Goal: Transaction & Acquisition: Purchase product/service

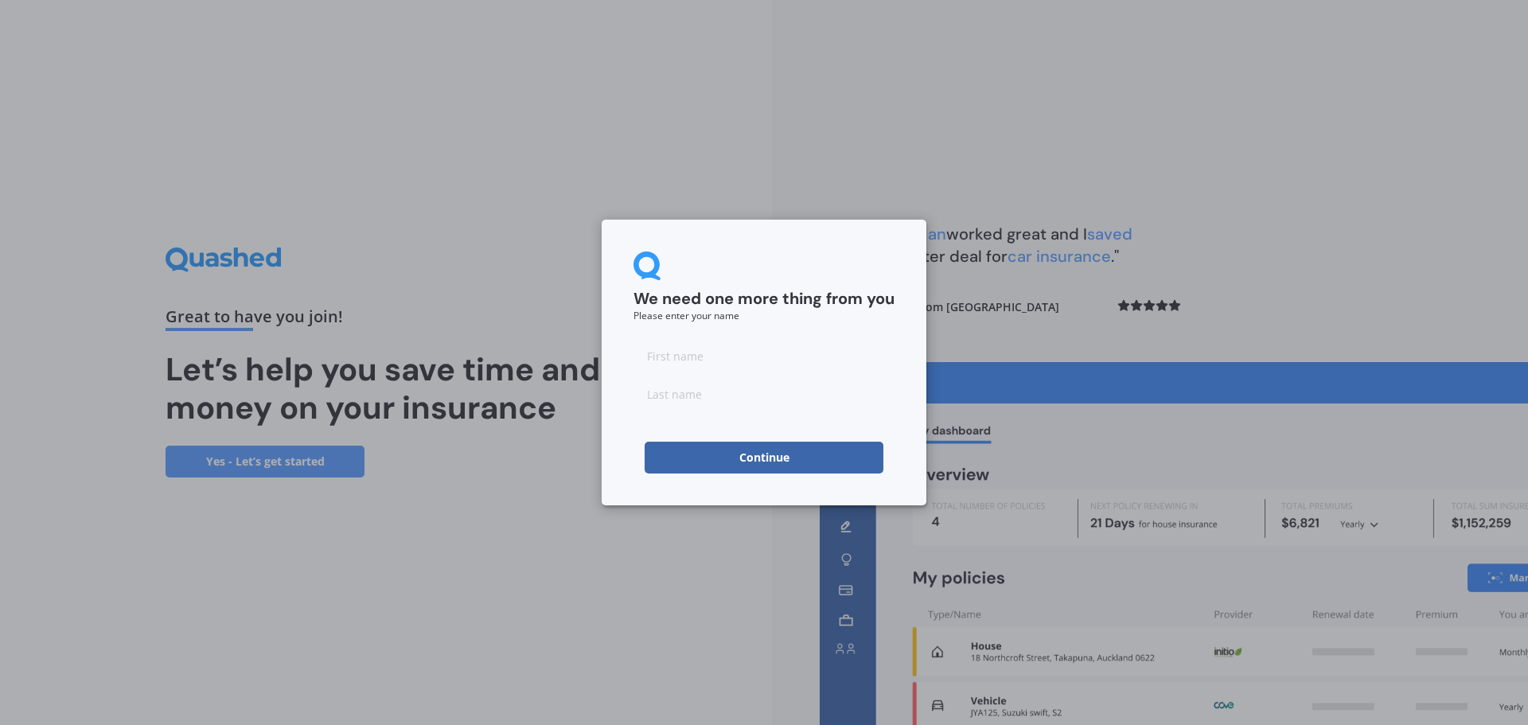
click at [683, 349] on input at bounding box center [763, 356] width 261 height 32
click at [511, 450] on div "We need one more thing from you Please enter your name Continue" at bounding box center [764, 362] width 1528 height 725
click at [739, 347] on input at bounding box center [763, 356] width 261 height 32
type input "D"
type input "L"
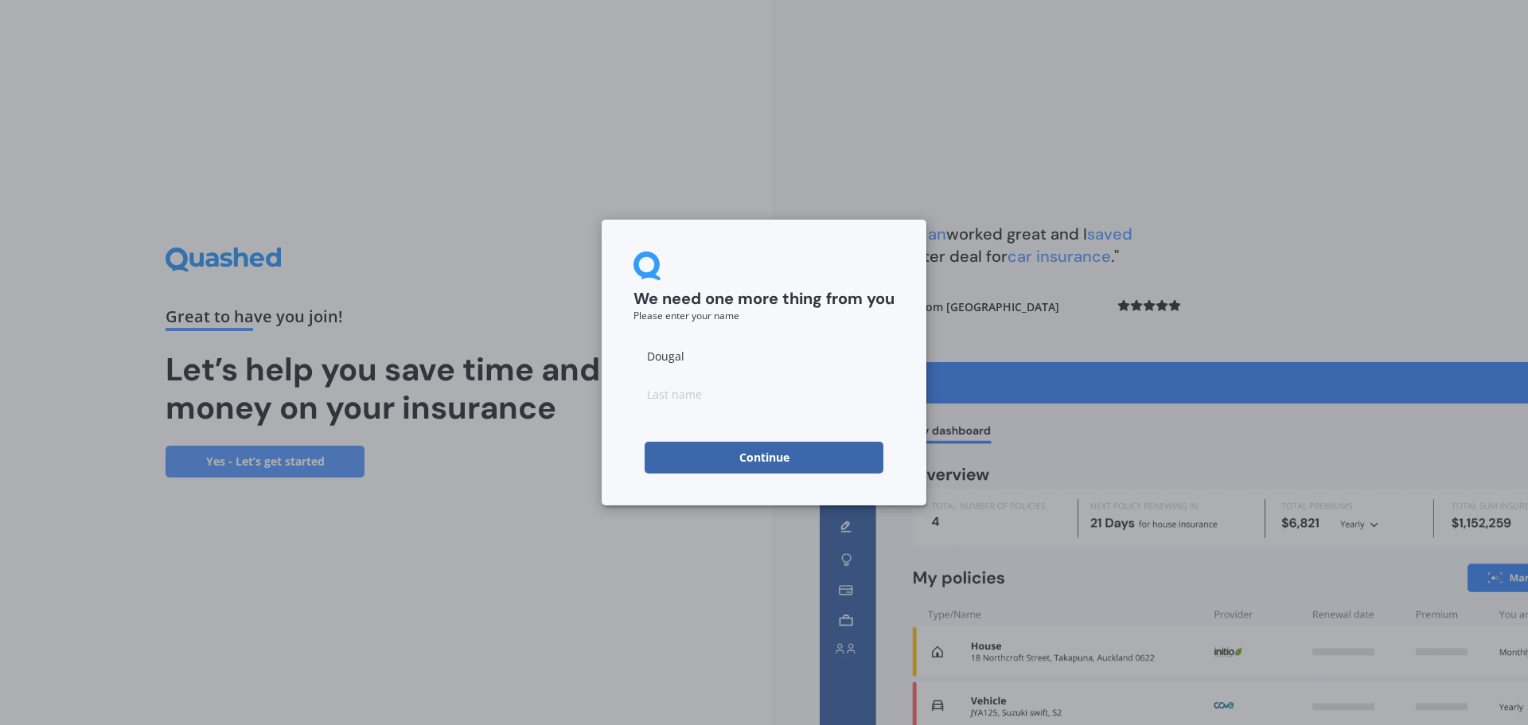
type input "Dougal"
click at [673, 397] on input at bounding box center [763, 394] width 261 height 32
type input "Elvin"
click at [617, 434] on div "We need one more thing from you Please enter your name Dougal Elvin Continue" at bounding box center [763, 363] width 325 height 286
click at [692, 353] on input "Dougal" at bounding box center [763, 356] width 261 height 32
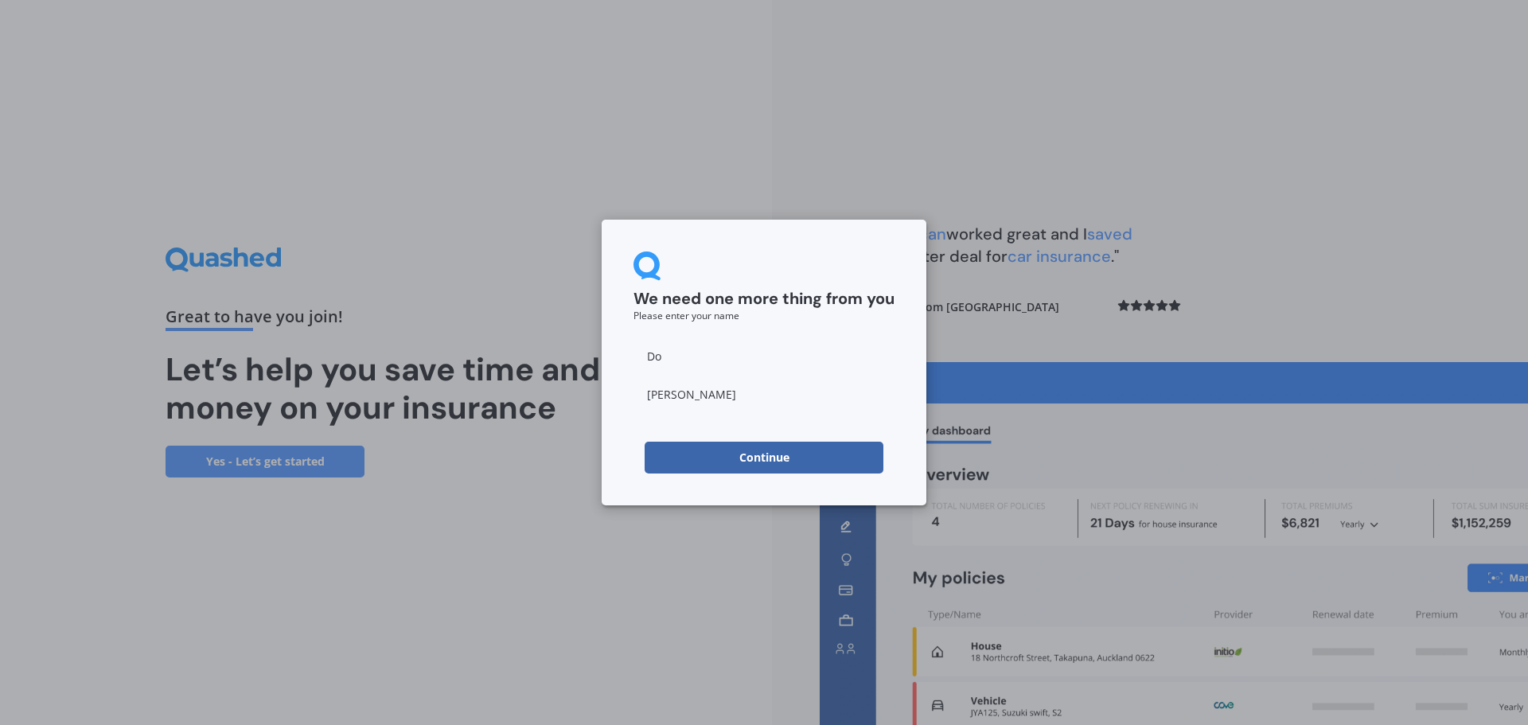
type input "D"
type input "Laurence"
click at [777, 450] on button "Continue" at bounding box center [763, 458] width 239 height 32
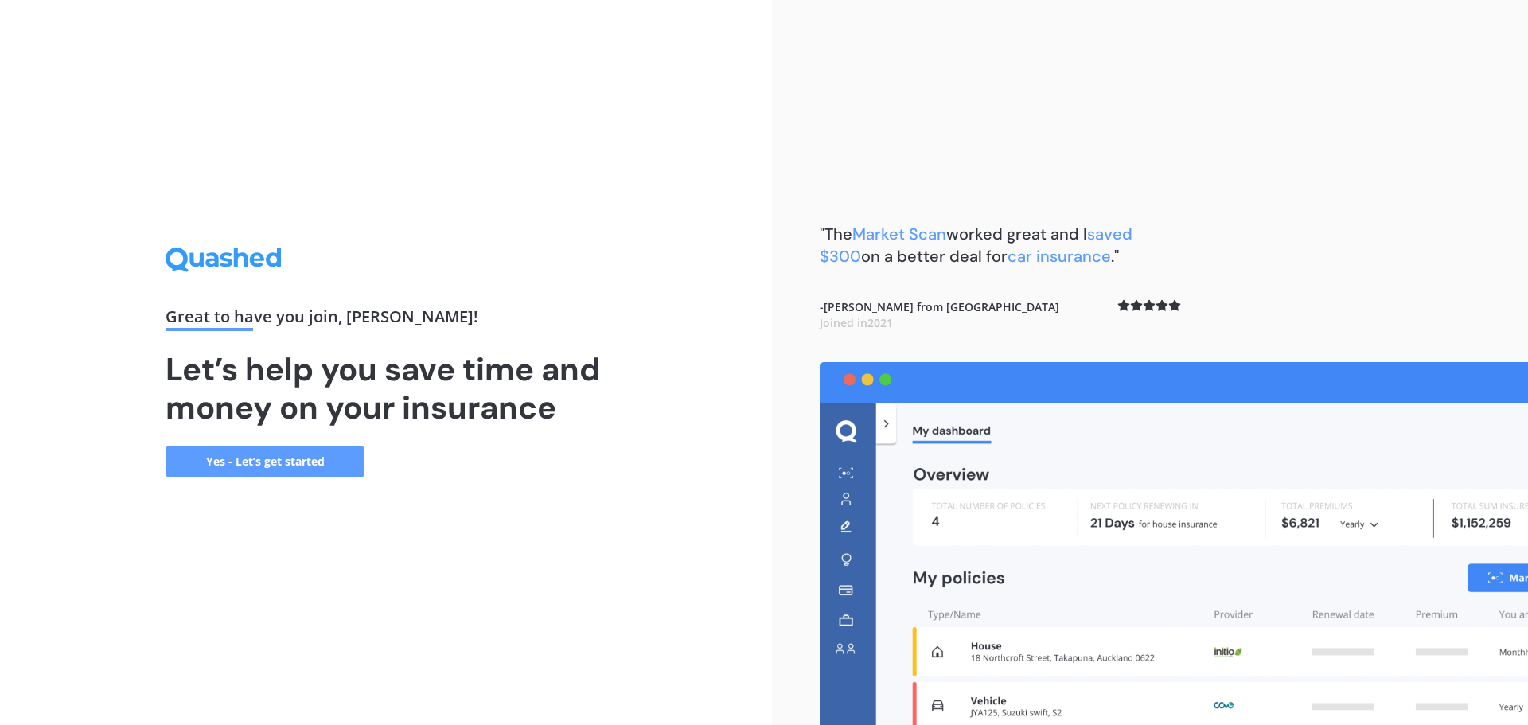
click at [255, 455] on link "Yes - Let’s get started" at bounding box center [264, 462] width 199 height 32
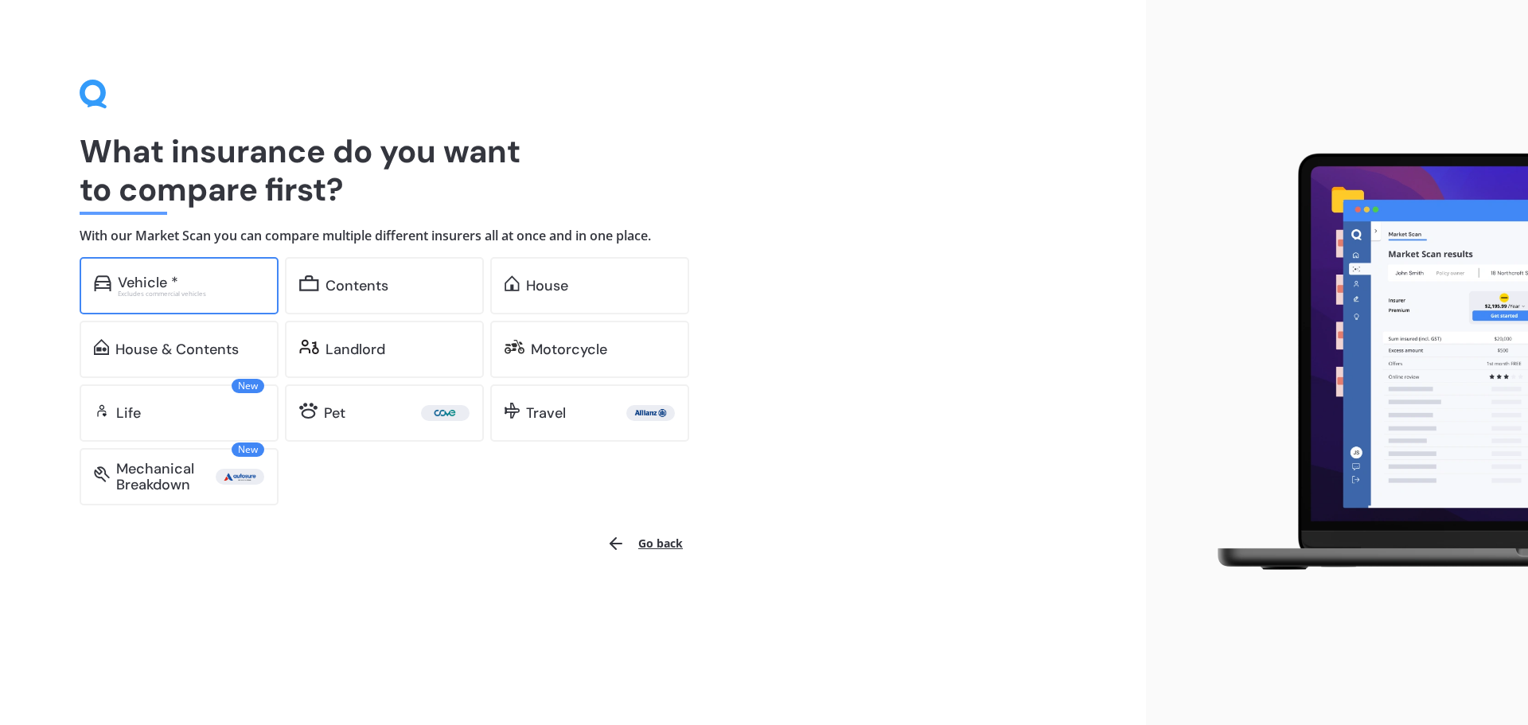
click at [173, 278] on div "Vehicle *" at bounding box center [148, 282] width 60 height 16
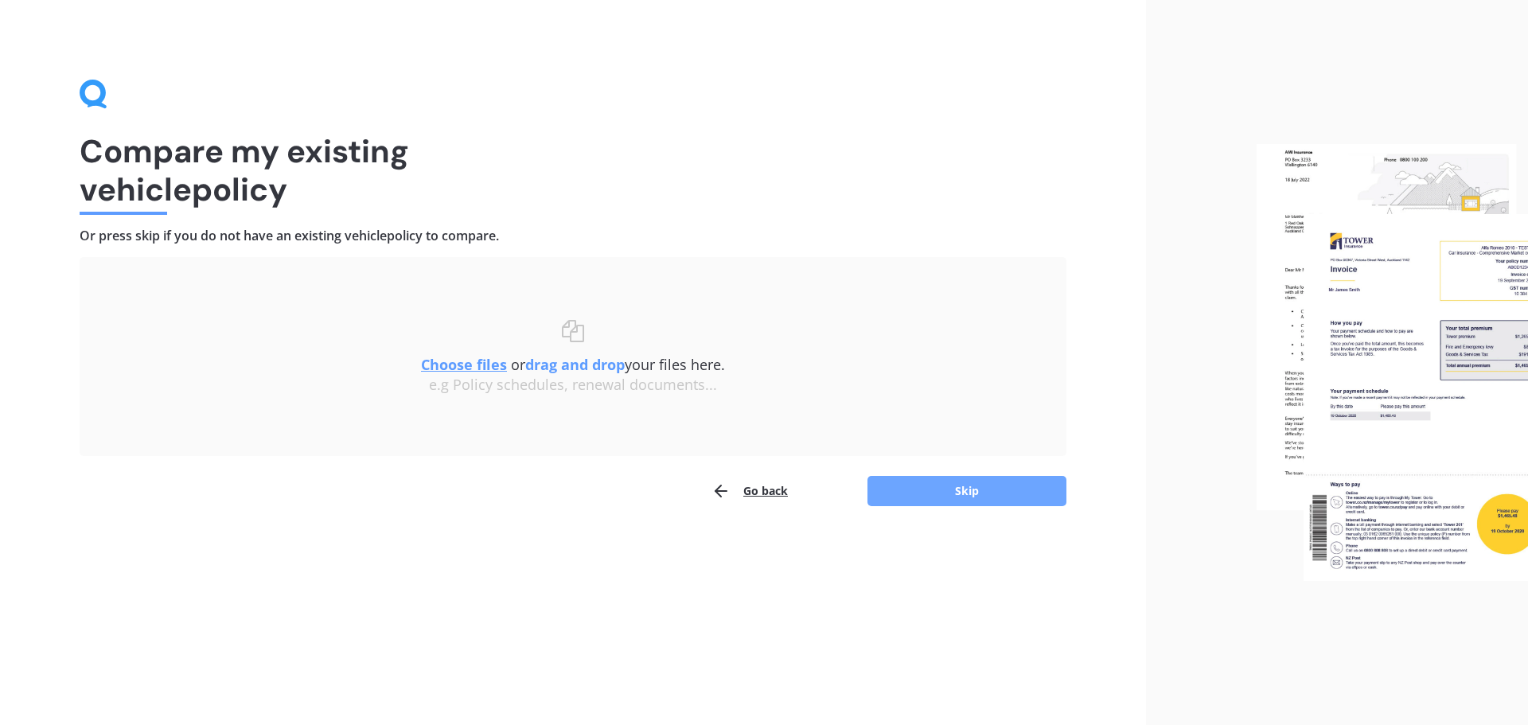
click at [953, 487] on button "Skip" at bounding box center [966, 491] width 199 height 30
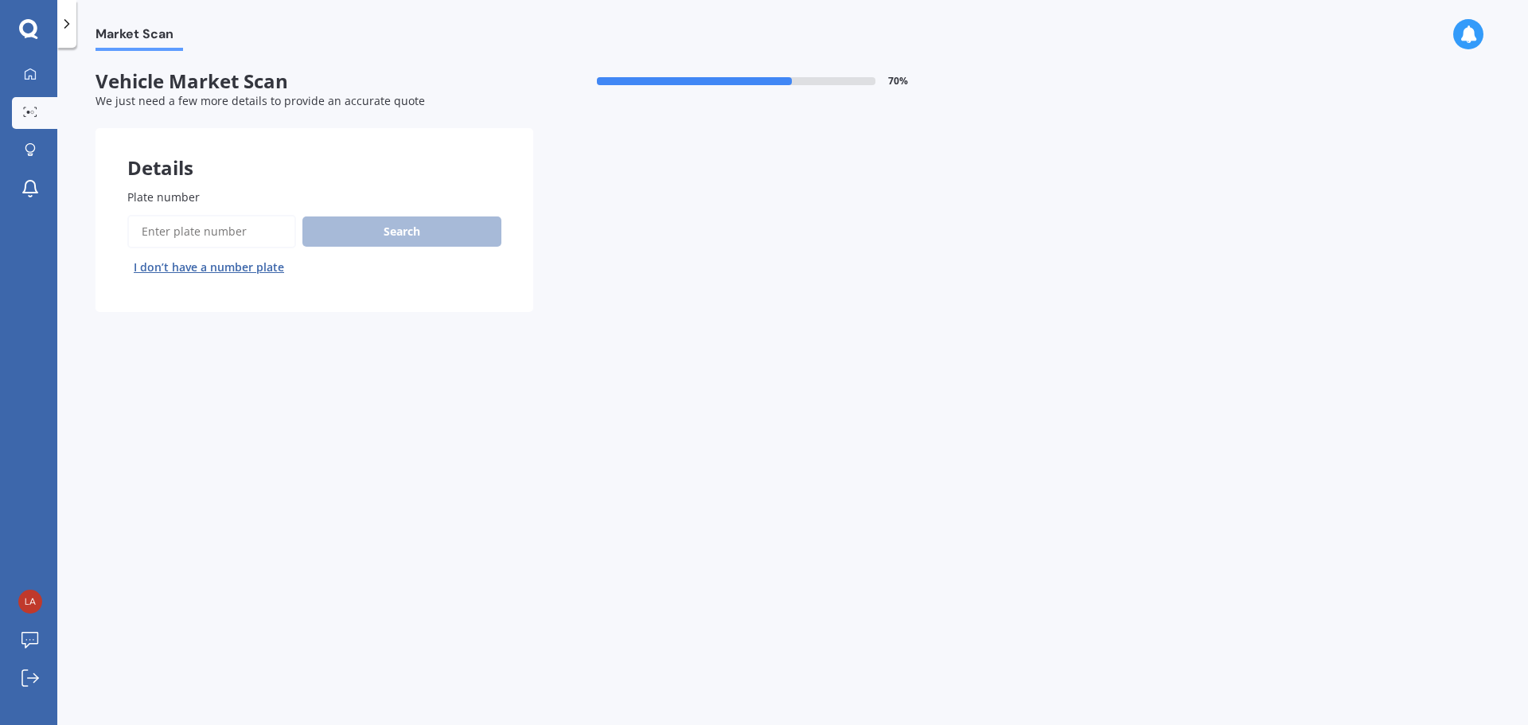
click at [158, 232] on input "Plate number" at bounding box center [211, 231] width 169 height 33
type input "MJK436"
click at [388, 219] on button "Search" at bounding box center [401, 231] width 199 height 30
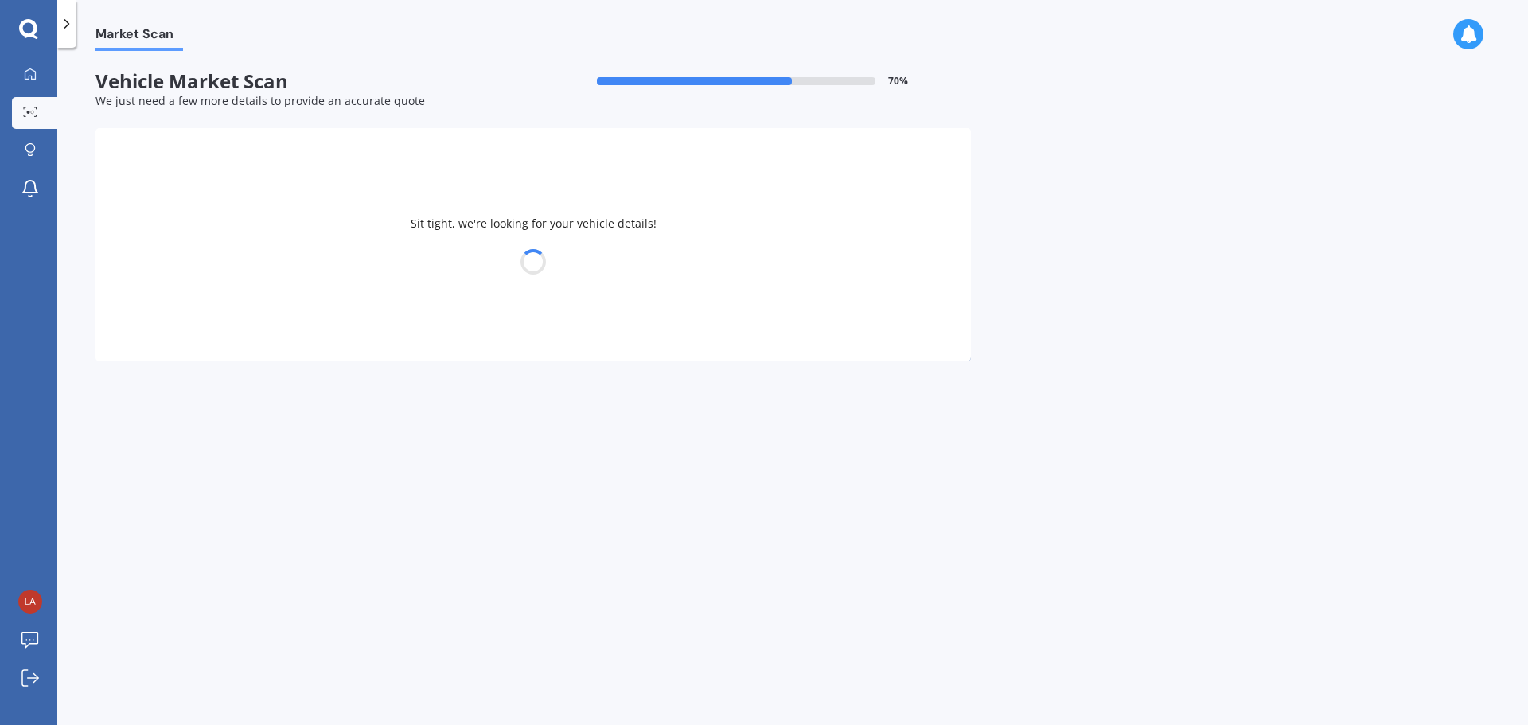
select select "HONDA"
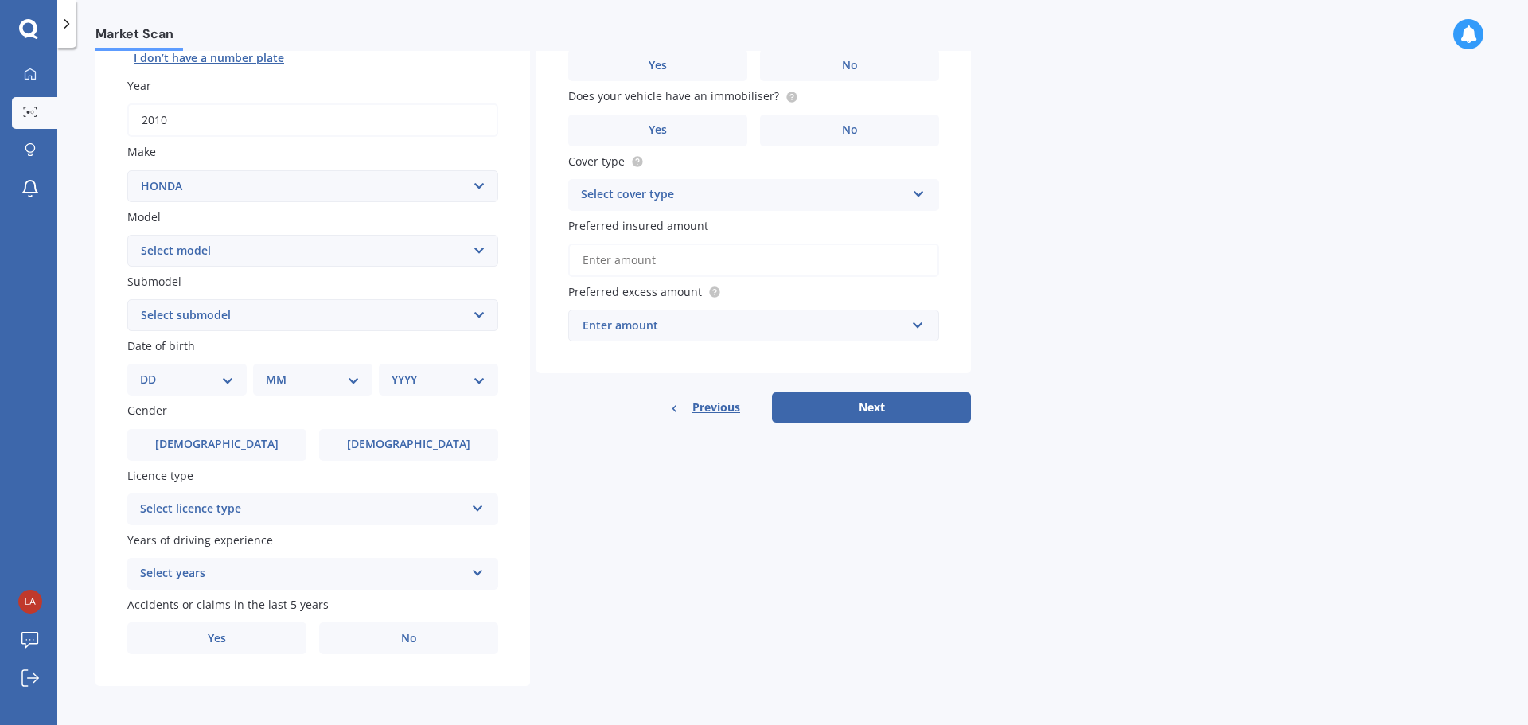
scroll to position [212, 0]
click at [475, 243] on select "Select model Accord Acty Acura Airwave Ascot Avancier Beat Capa City Civic Conc…" at bounding box center [312, 248] width 371 height 32
select select "CR-V"
click at [127, 232] on select "Select model Accord Acty Acura Airwave Ascot Avancier Beat Capa City Civic Conc…" at bounding box center [312, 248] width 371 height 32
click at [476, 310] on select "Select submodel (all other) 2WD 2WD Sport 7 1.5 2WD Touring 1.5 4WD AWD AWD Spo…" at bounding box center [312, 313] width 371 height 32
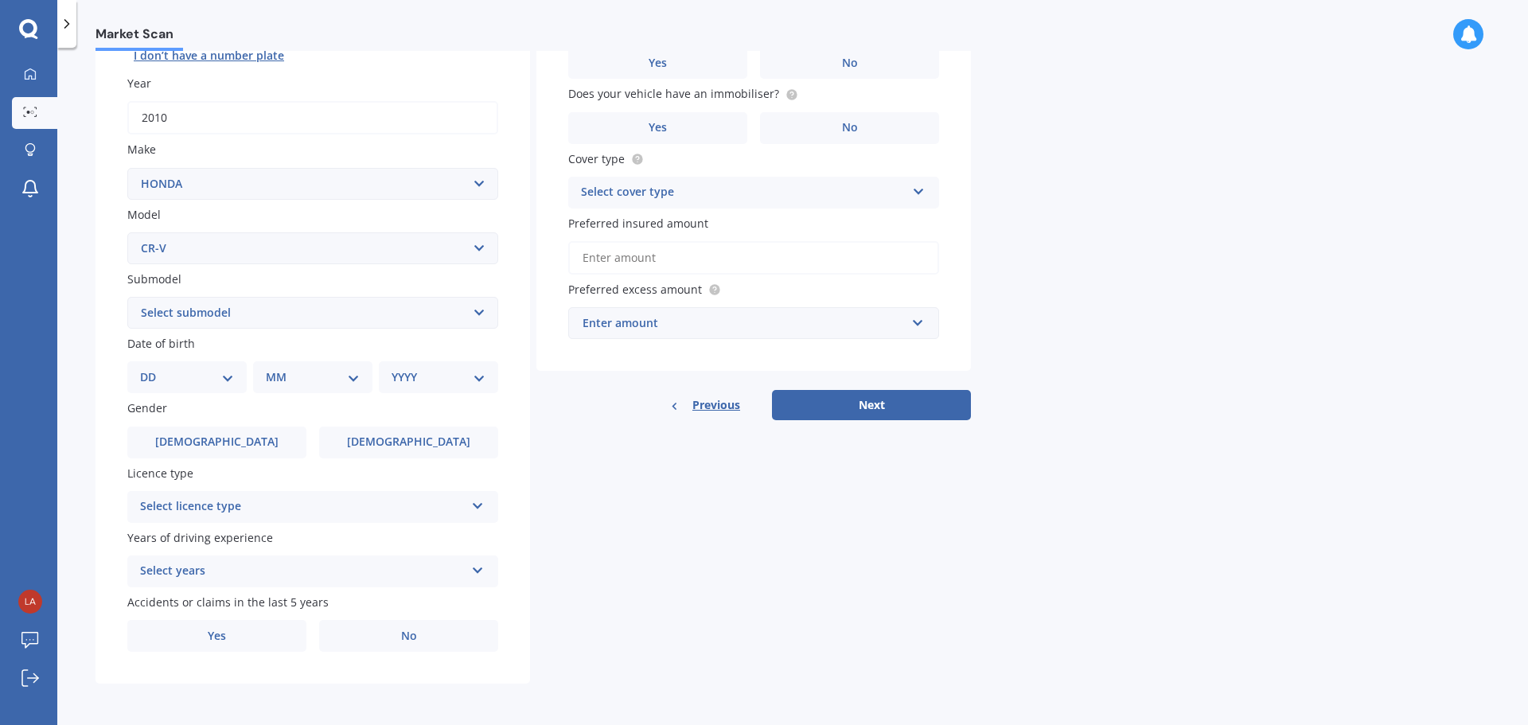
select select "(ALL OTHER)"
click at [127, 297] on select "Select submodel (all other) 2WD 2WD Sport 7 1.5 2WD Touring 1.5 4WD AWD AWD Spo…" at bounding box center [312, 313] width 371 height 32
click at [228, 372] on select "DD 01 02 03 04 05 06 07 08 09 10 11 12 13 14 15 16 17 18 19 20 21 22 23 24 25 2…" at bounding box center [187, 377] width 94 height 18
select select "07"
click at [153, 368] on select "DD 01 02 03 04 05 06 07 08 09 10 11 12 13 14 15 16 17 18 19 20 21 22 23 24 25 2…" at bounding box center [187, 377] width 94 height 18
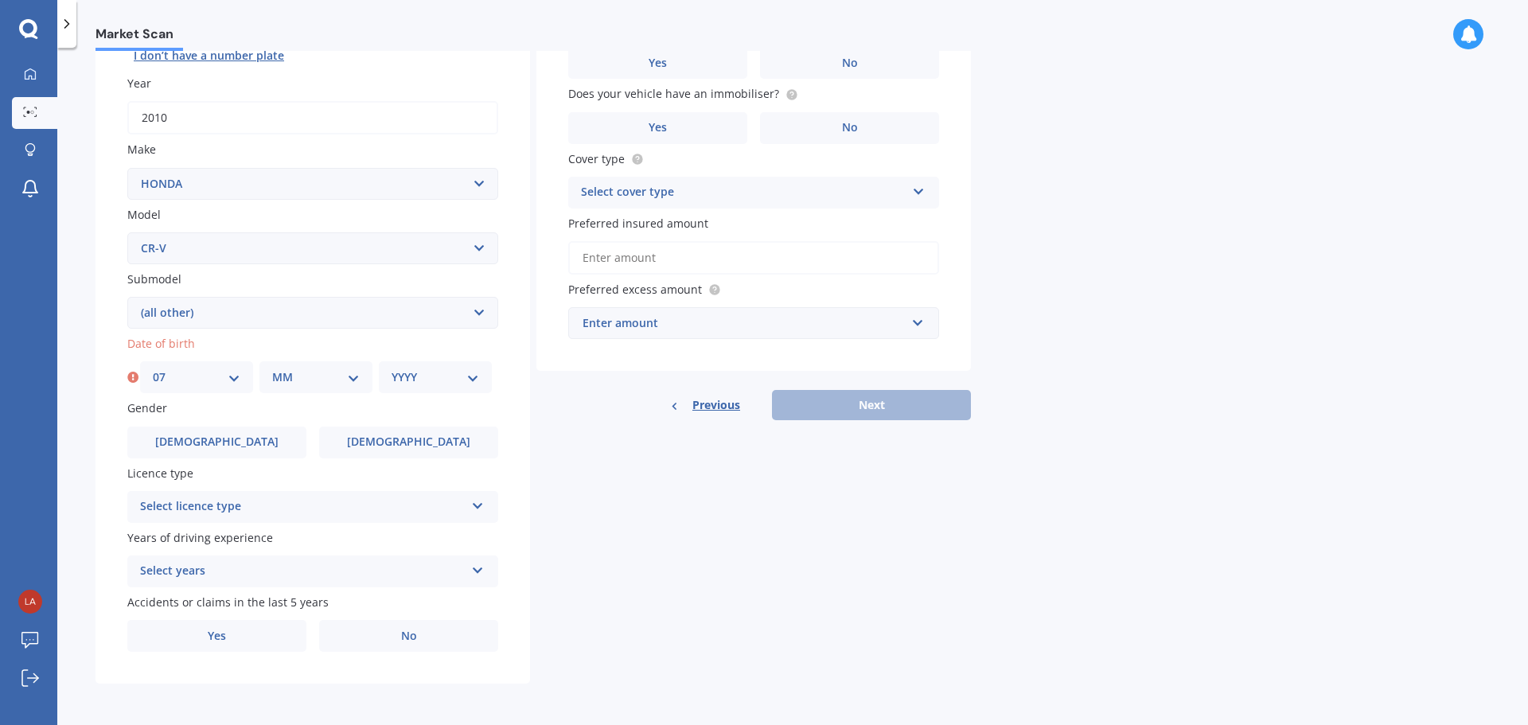
click at [354, 374] on select "MM 01 02 03 04 05 06 07 08 09 10 11 12" at bounding box center [316, 377] width 88 height 18
select select "11"
click at [272, 368] on select "MM 01 02 03 04 05 06 07 08 09 10 11 12" at bounding box center [316, 377] width 88 height 18
click at [469, 373] on select "YYYY 2025 2024 2023 2022 2021 2020 2019 2018 2017 2016 2015 2014 2013 2012 2011…" at bounding box center [435, 377] width 88 height 18
select select "1971"
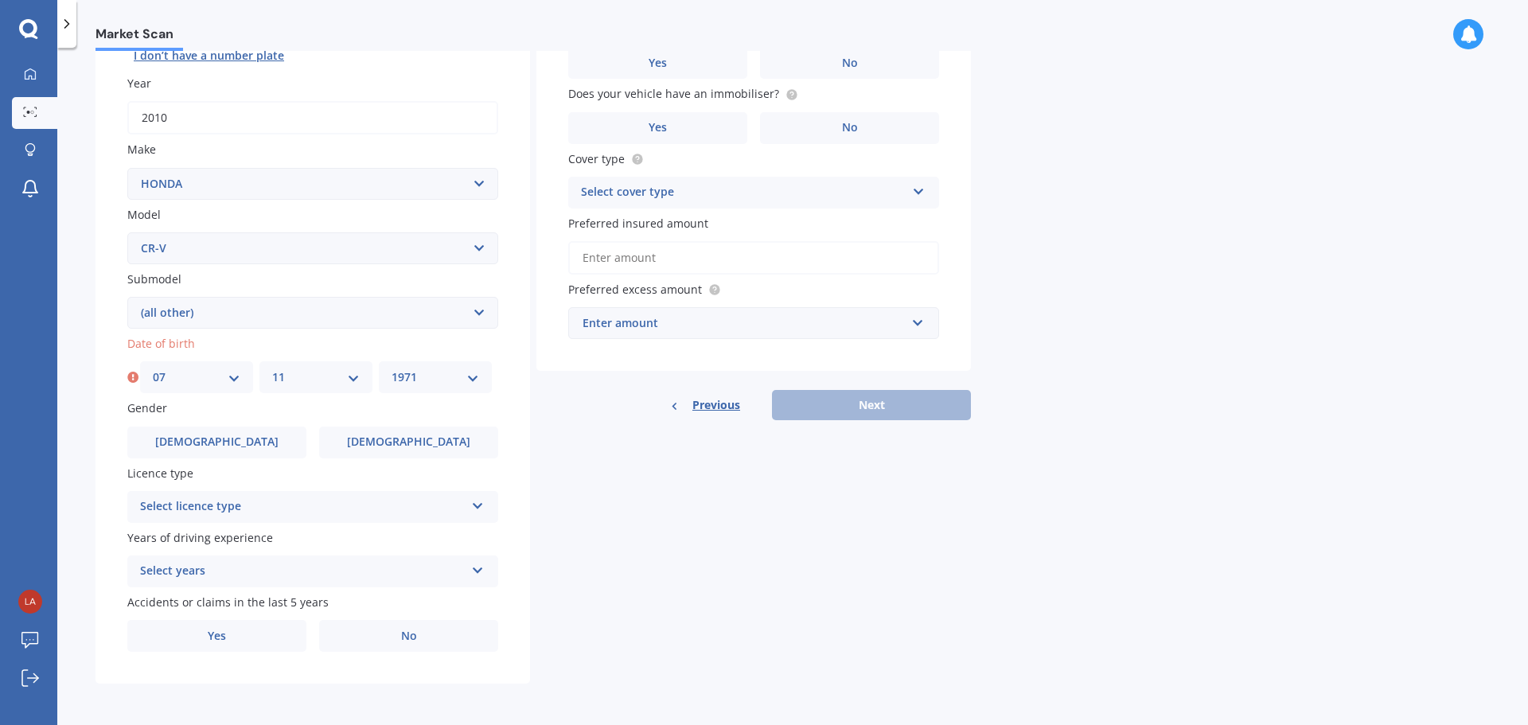
click at [391, 368] on select "YYYY 2025 2024 2023 2022 2021 2020 2019 2018 2017 2016 2015 2014 2013 2012 2011…" at bounding box center [435, 377] width 88 height 18
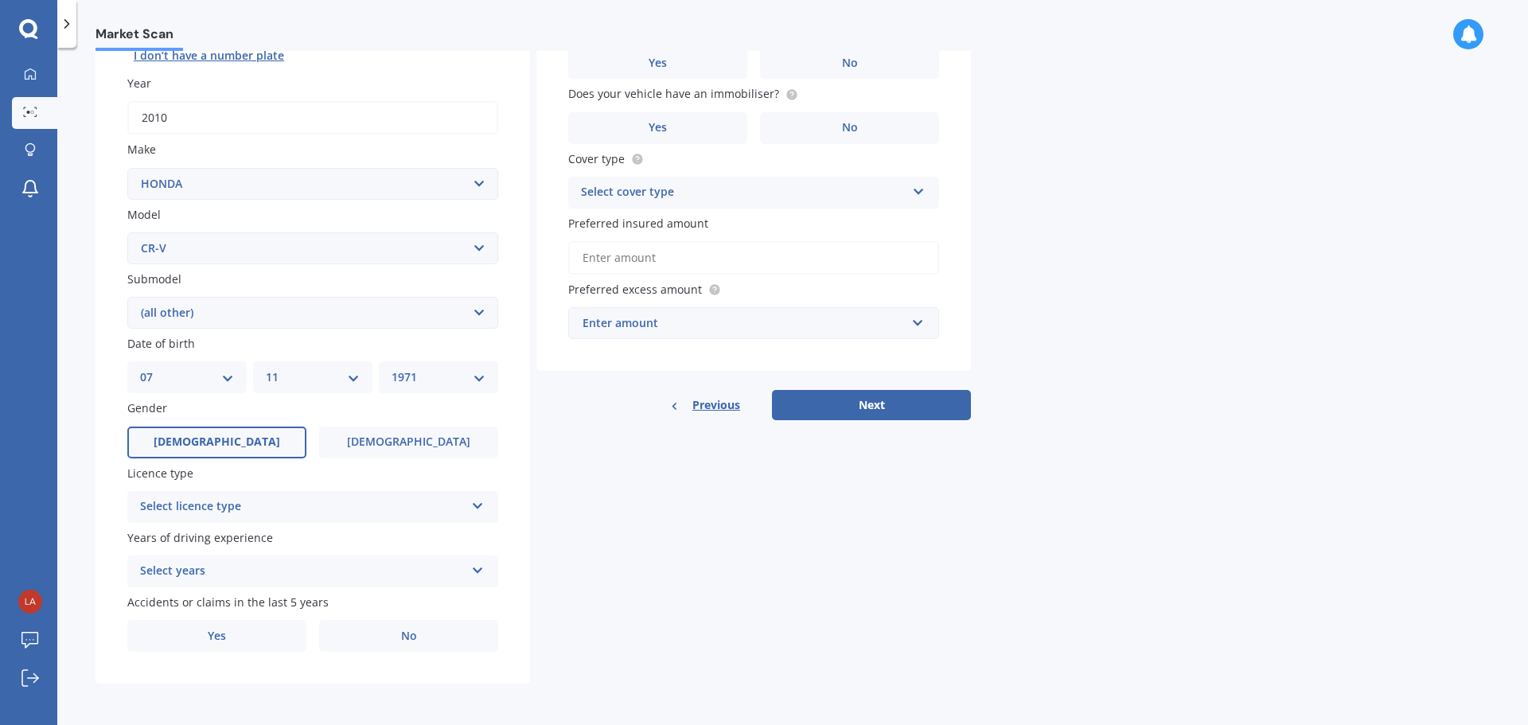
click at [226, 440] on span "Male" at bounding box center [217, 442] width 126 height 14
click at [0, 0] on input "Male" at bounding box center [0, 0] width 0 height 0
click at [474, 503] on icon at bounding box center [478, 502] width 14 height 11
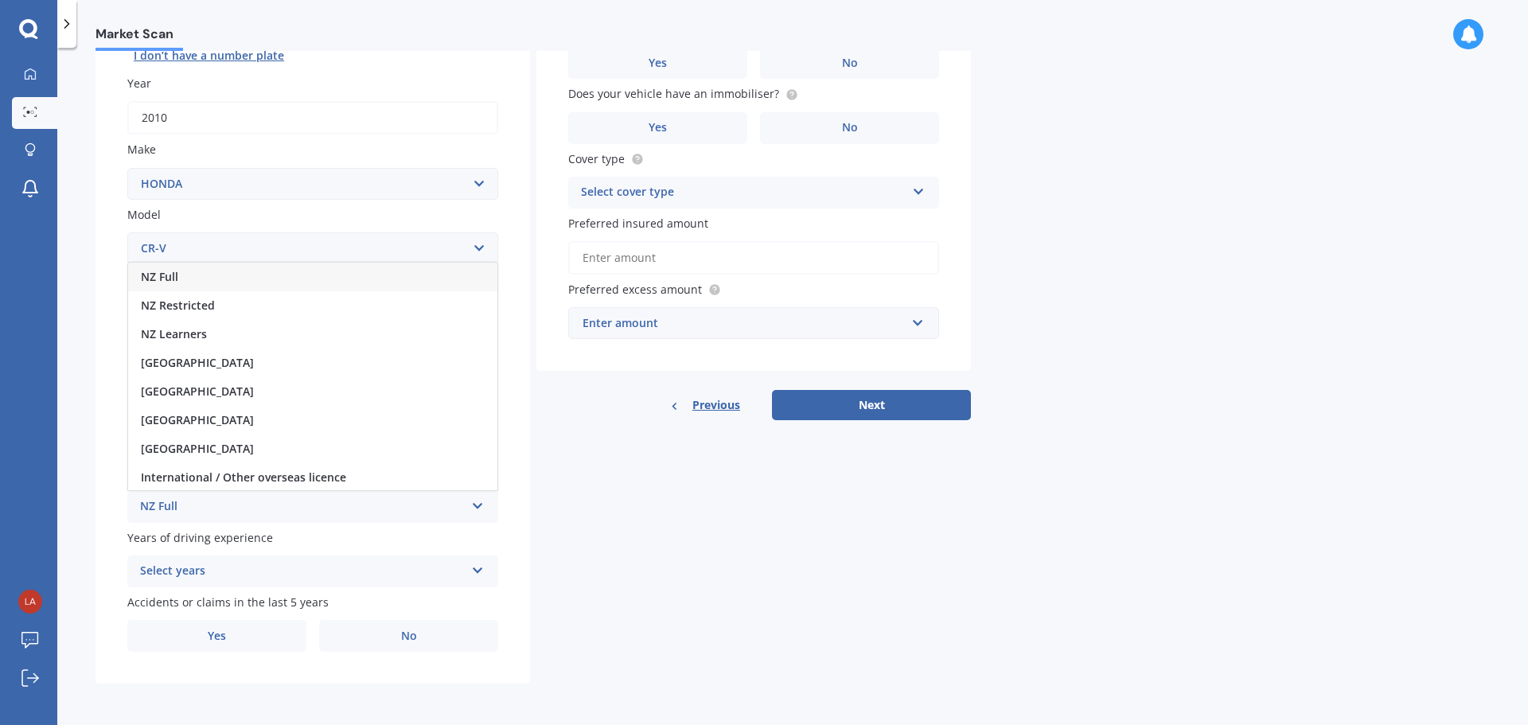
click at [254, 271] on div "NZ Full" at bounding box center [312, 277] width 369 height 29
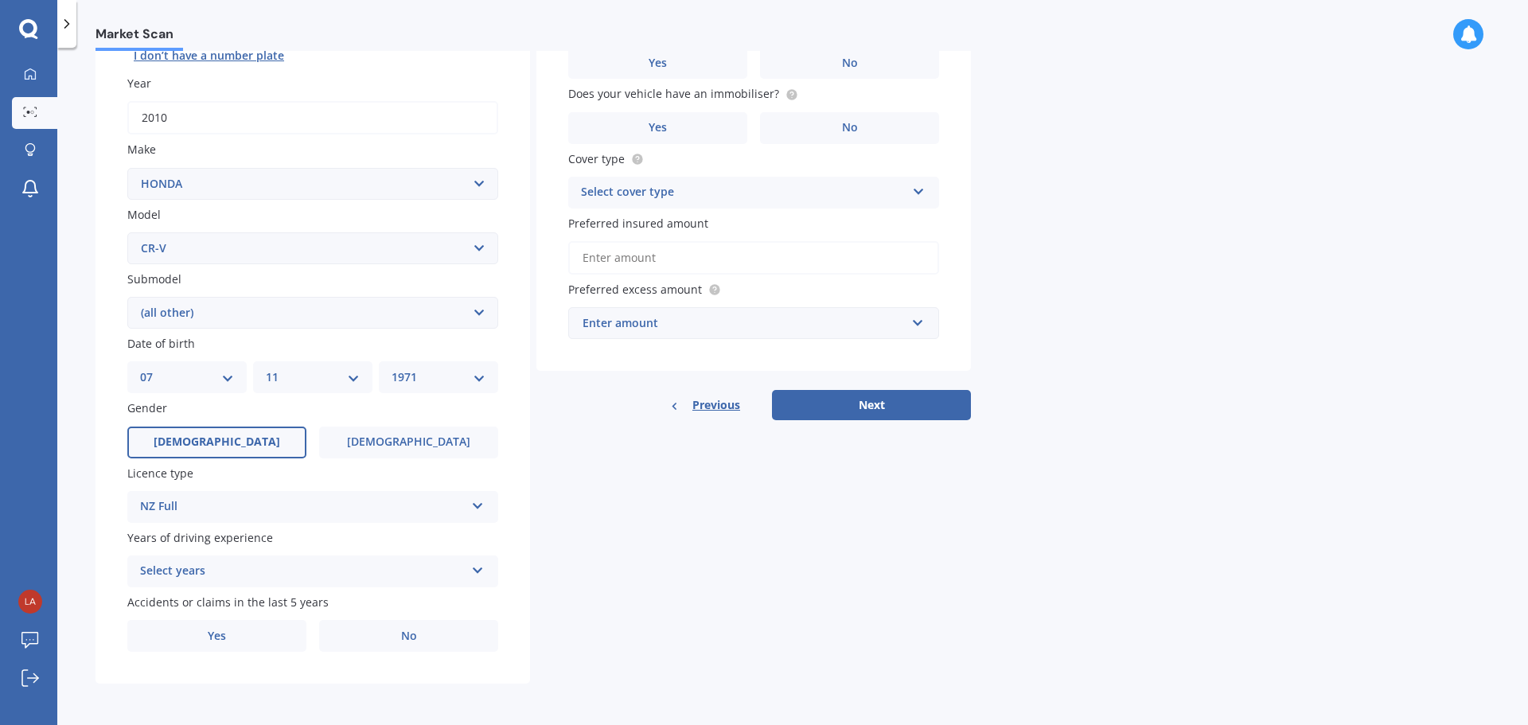
click at [480, 569] on icon at bounding box center [478, 567] width 14 height 11
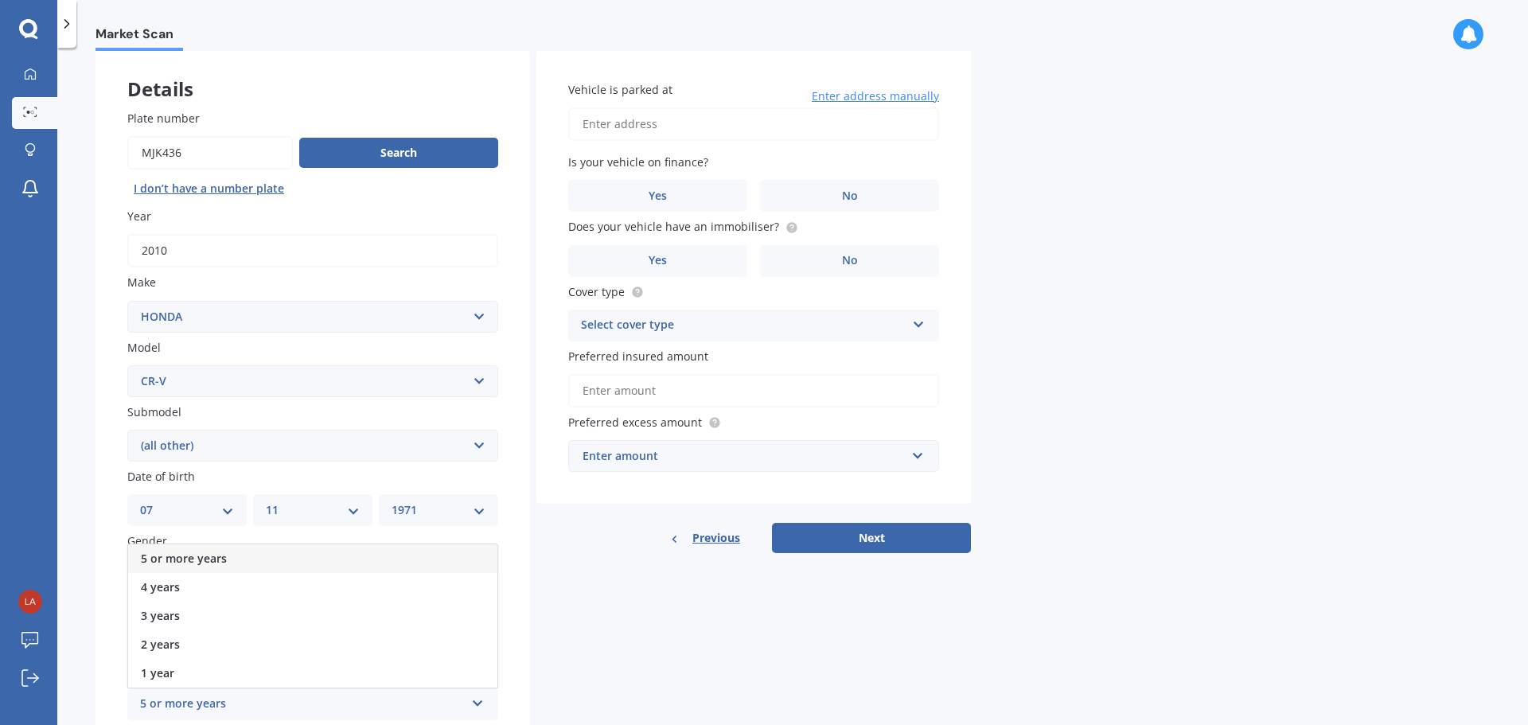
scroll to position [0, 0]
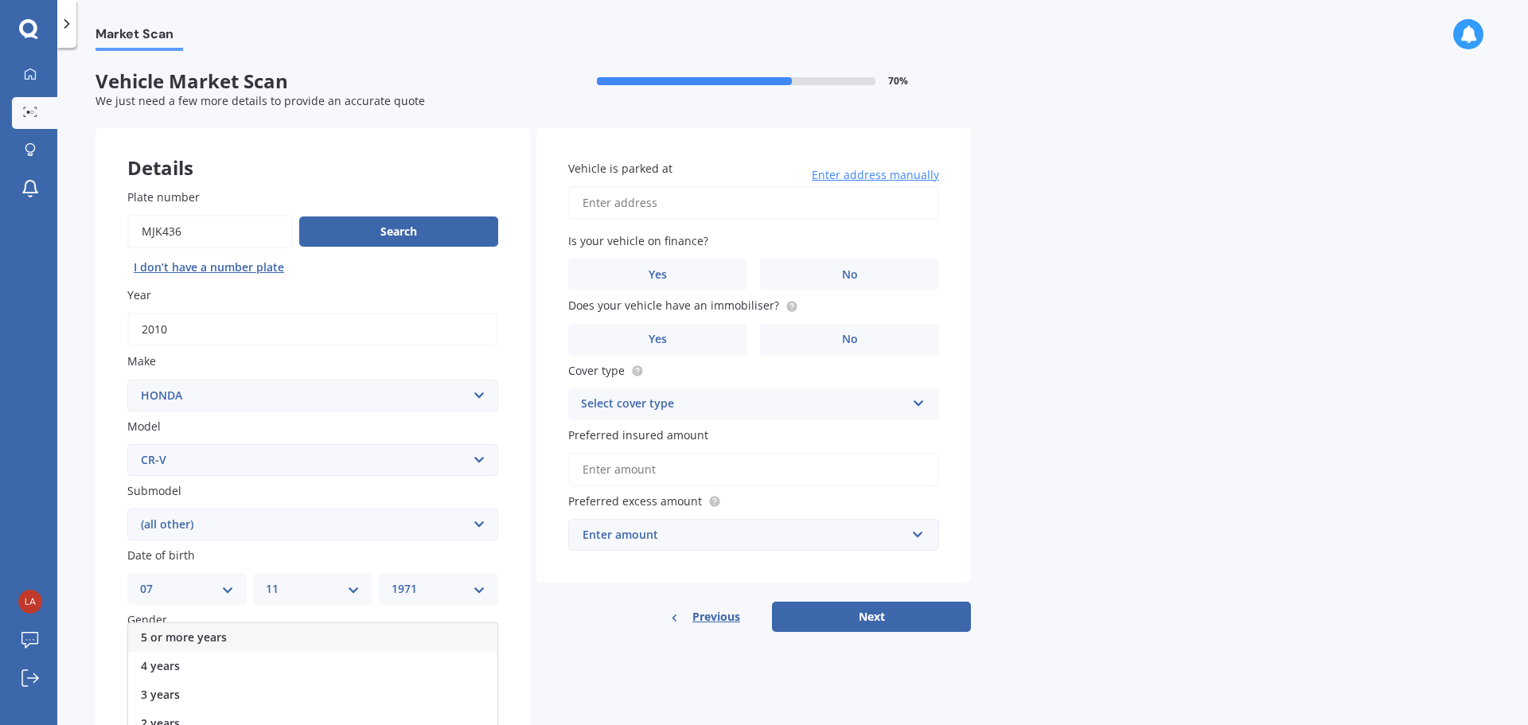
click at [244, 637] on div "5 or more years" at bounding box center [312, 637] width 369 height 29
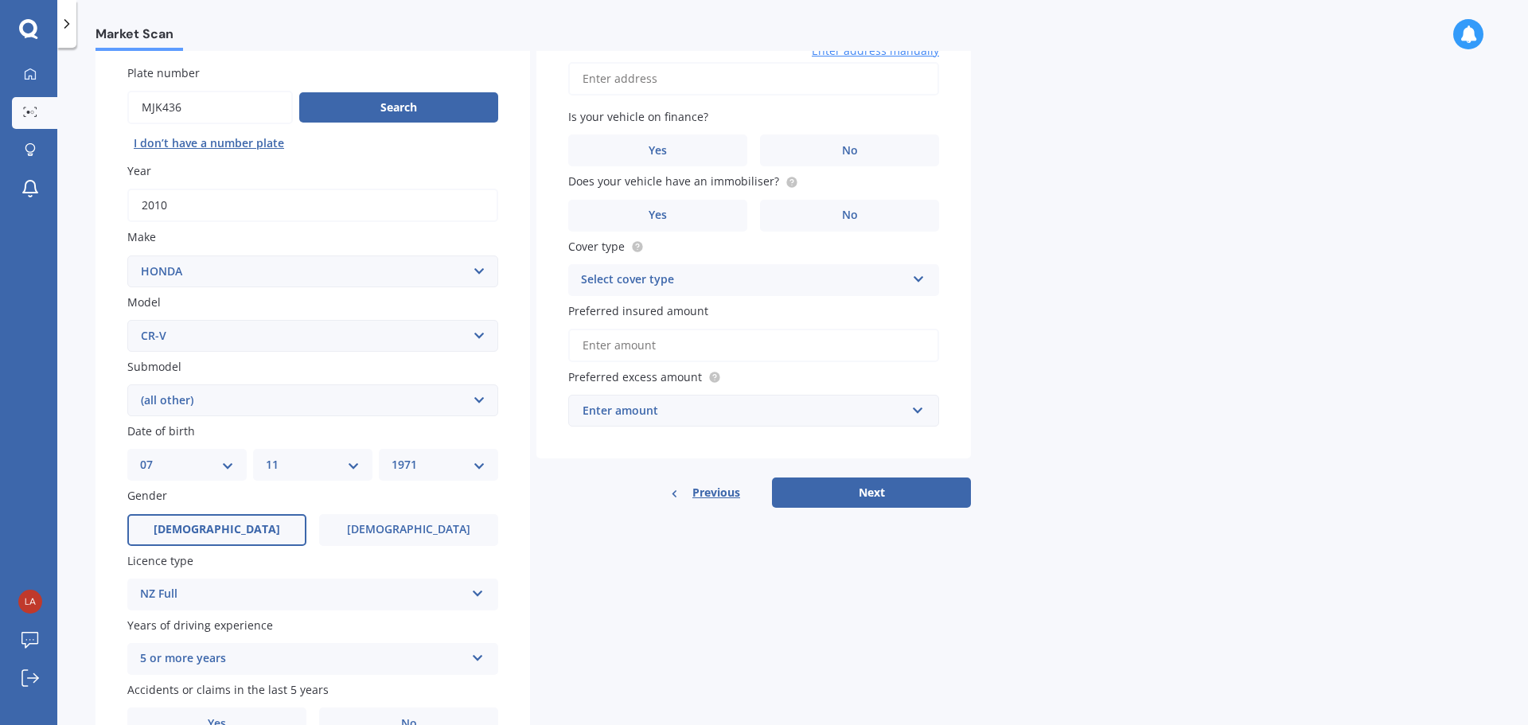
scroll to position [212, 0]
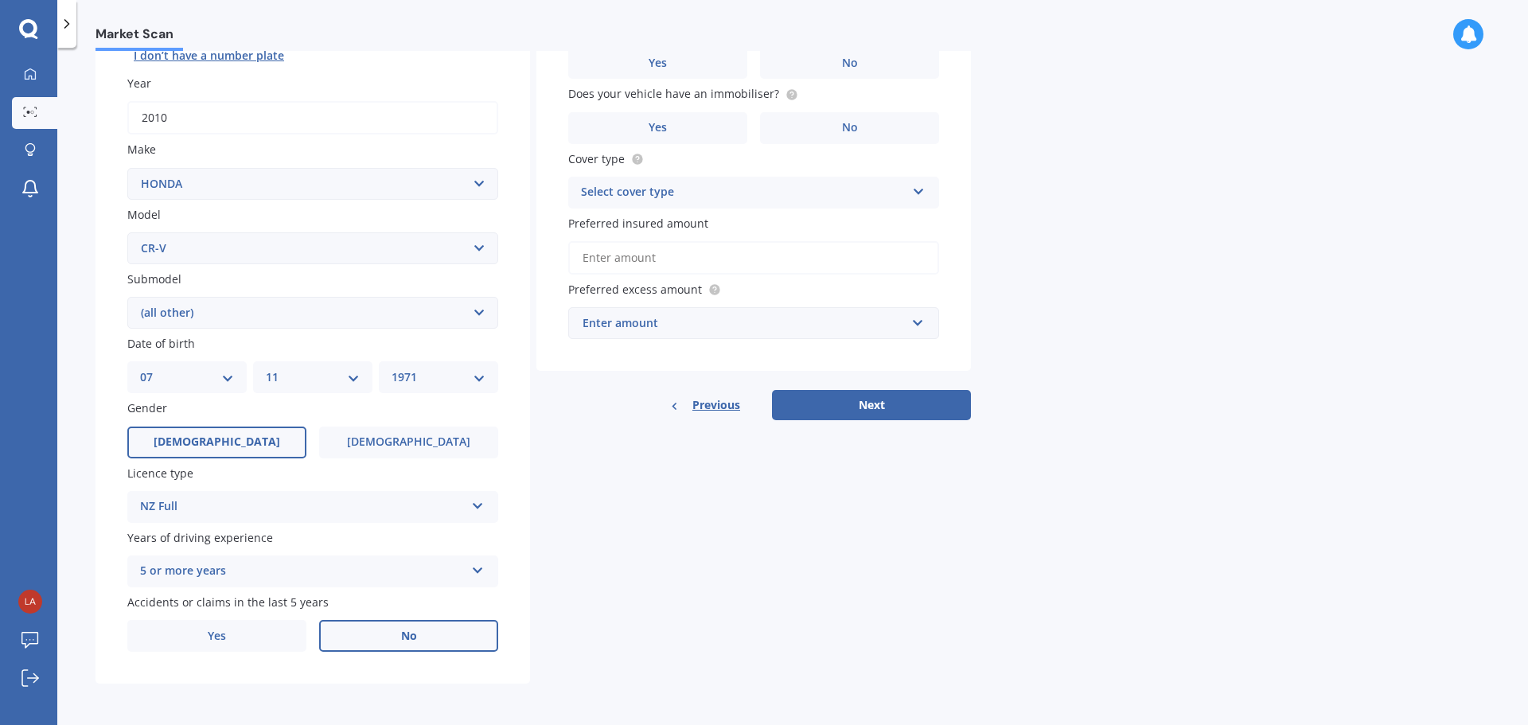
click at [390, 632] on label "No" at bounding box center [408, 636] width 179 height 32
click at [0, 0] on input "No" at bounding box center [0, 0] width 0 height 0
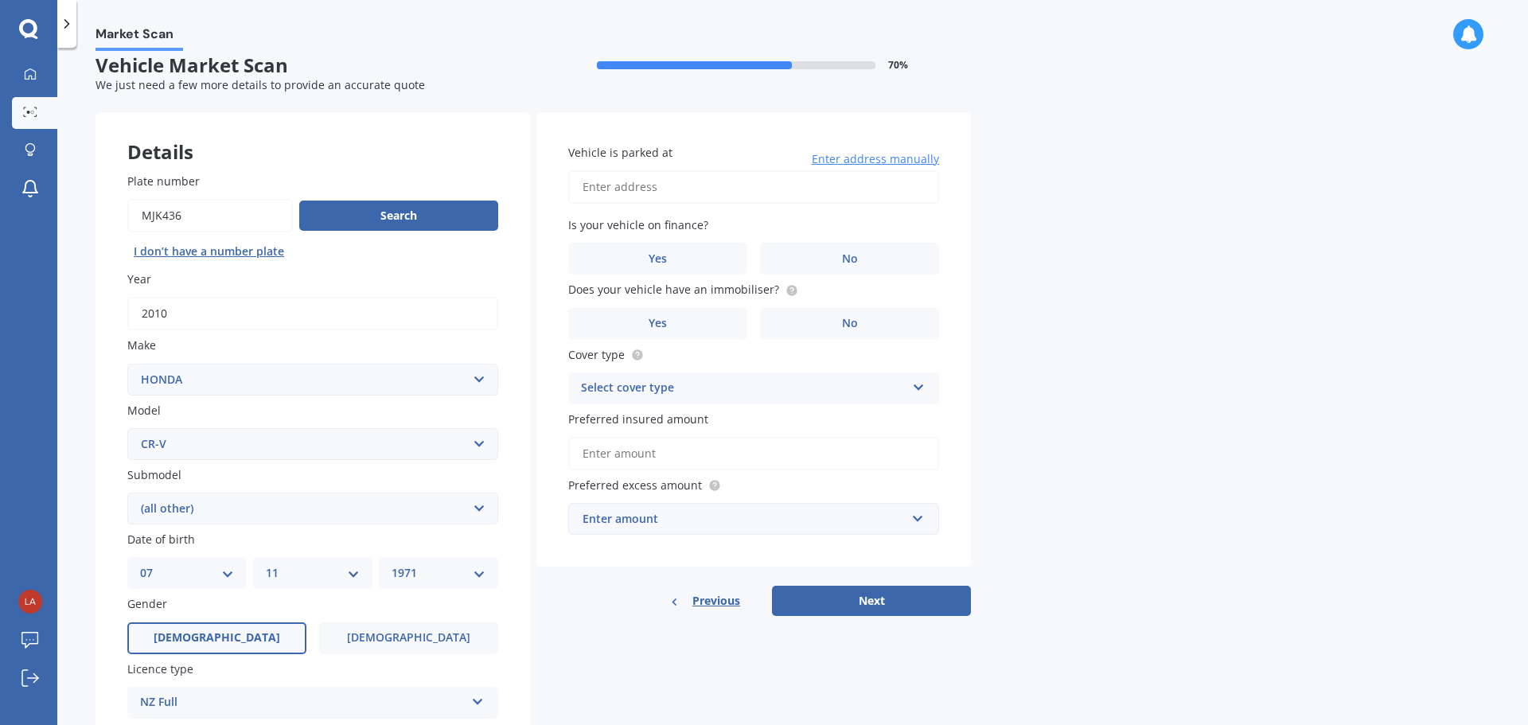
scroll to position [0, 0]
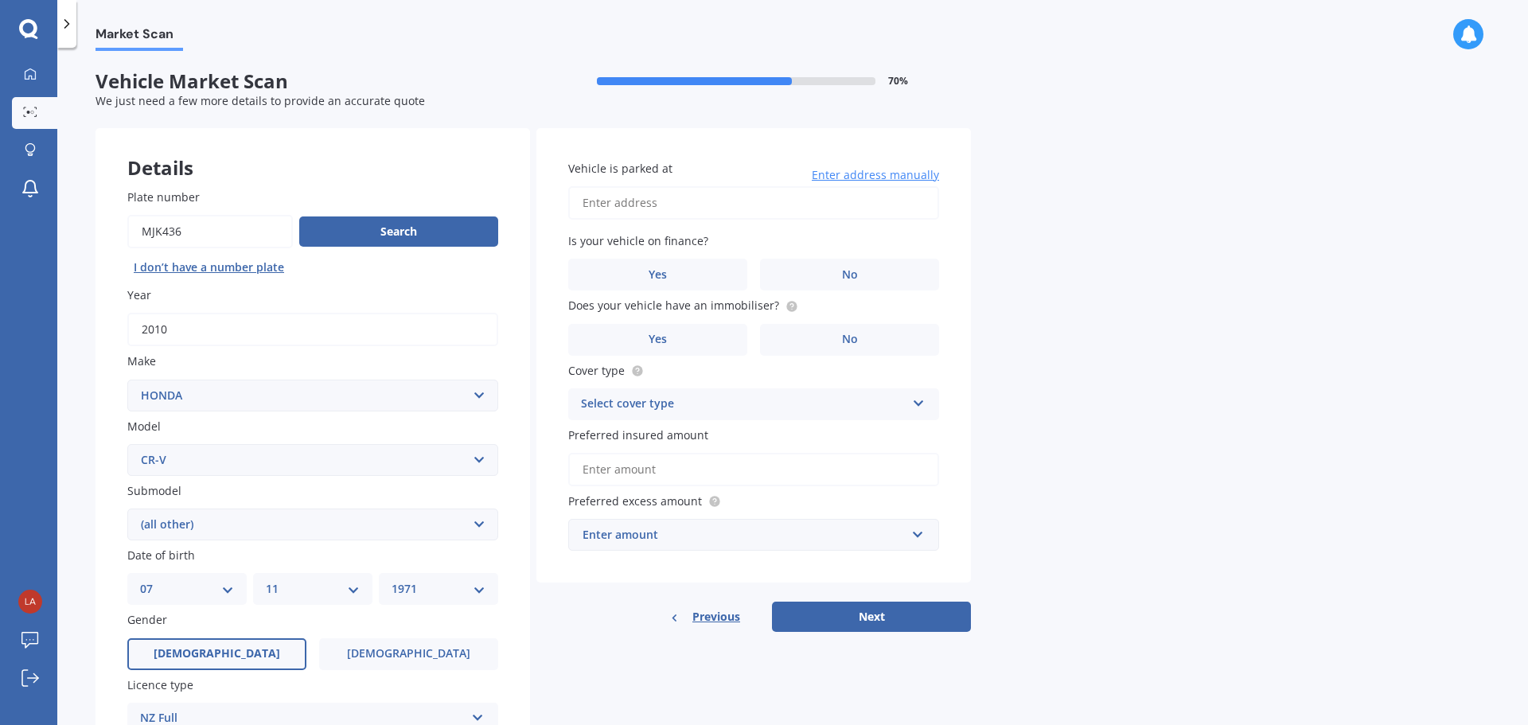
click at [721, 199] on input "Vehicle is parked at" at bounding box center [753, 202] width 371 height 33
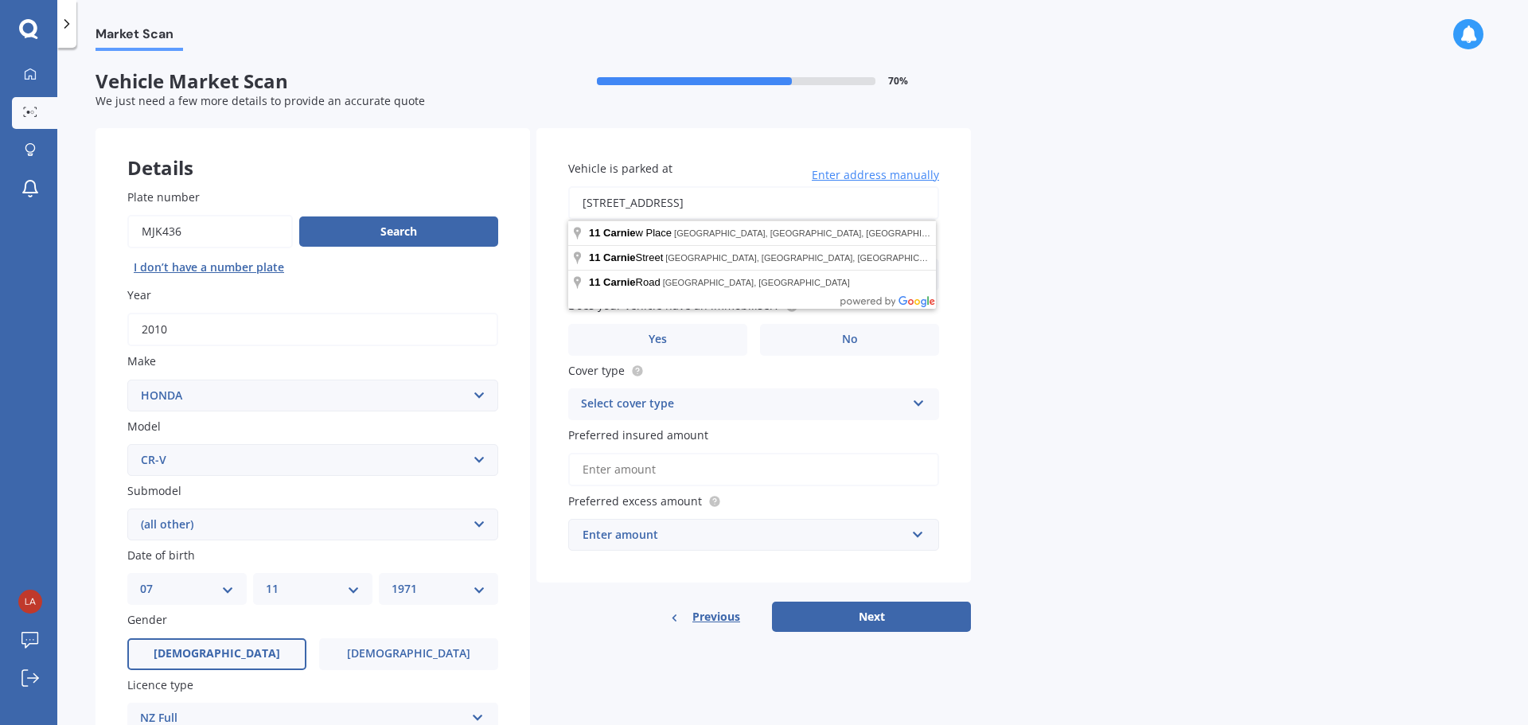
type input "11 Carnie Street, Gate Pa, Tauranga 3112"
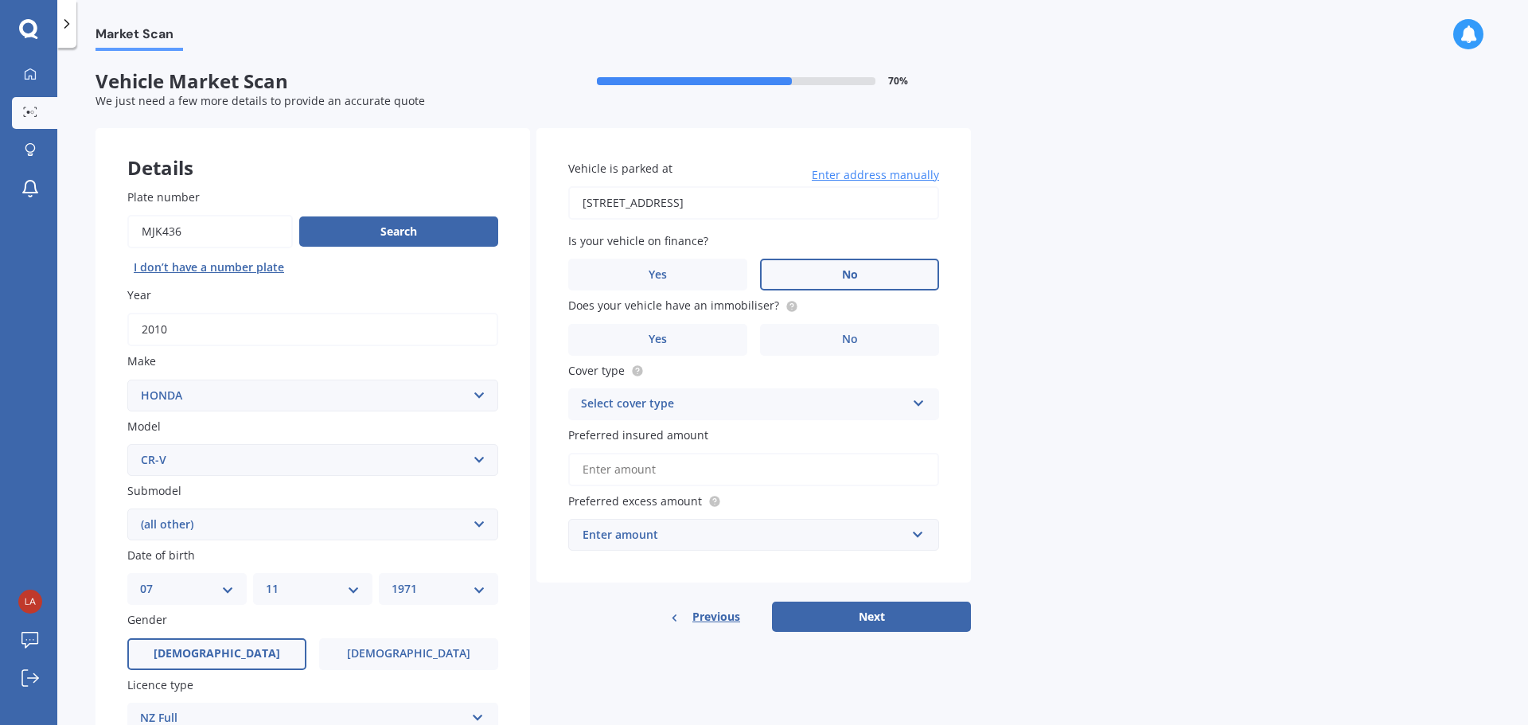
click at [852, 276] on span "No" at bounding box center [850, 275] width 16 height 14
click at [0, 0] on input "No" at bounding box center [0, 0] width 0 height 0
click at [676, 337] on label "Yes" at bounding box center [657, 340] width 179 height 32
click at [0, 0] on input "Yes" at bounding box center [0, 0] width 0 height 0
click at [917, 403] on icon at bounding box center [919, 400] width 14 height 11
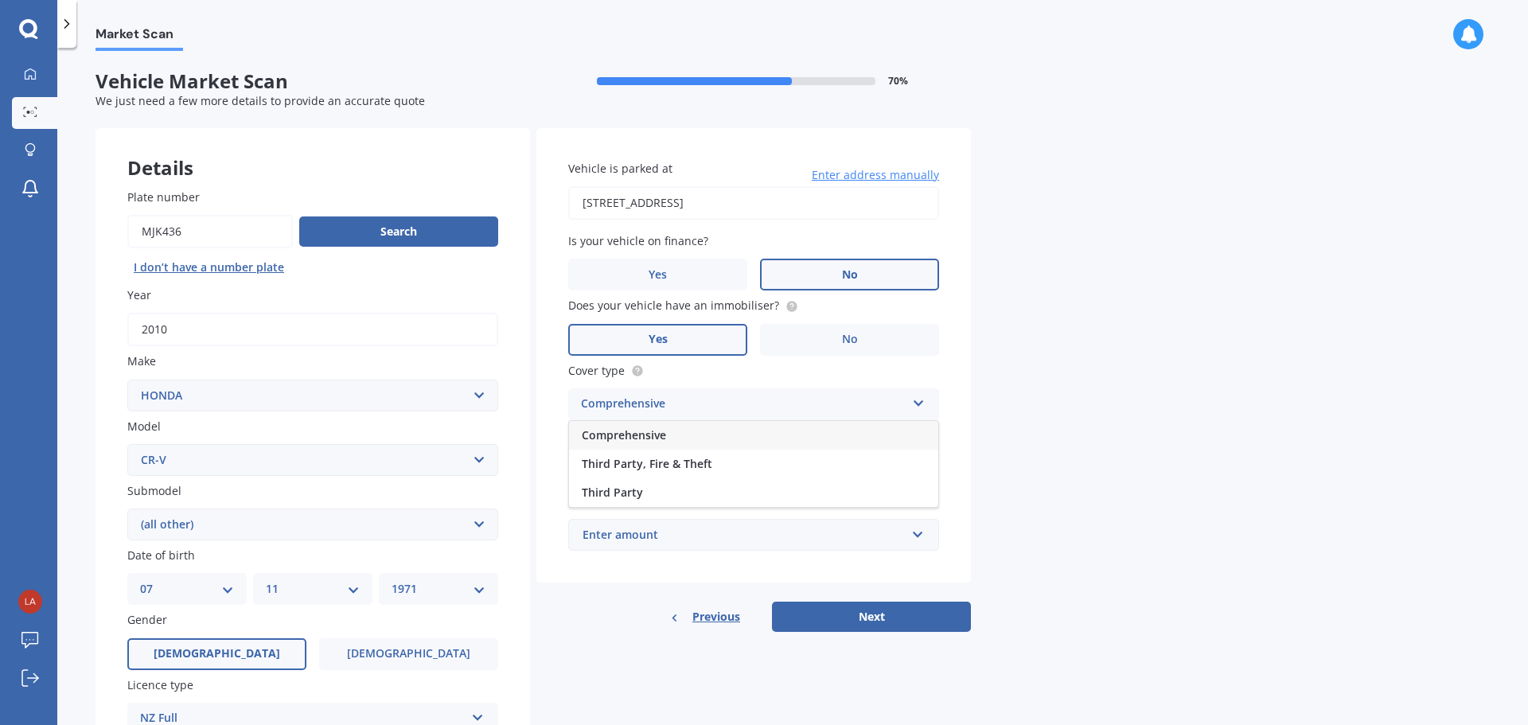
click at [820, 423] on div "Comprehensive" at bounding box center [753, 435] width 369 height 29
click at [678, 464] on input "Preferred insured amount" at bounding box center [753, 469] width 371 height 33
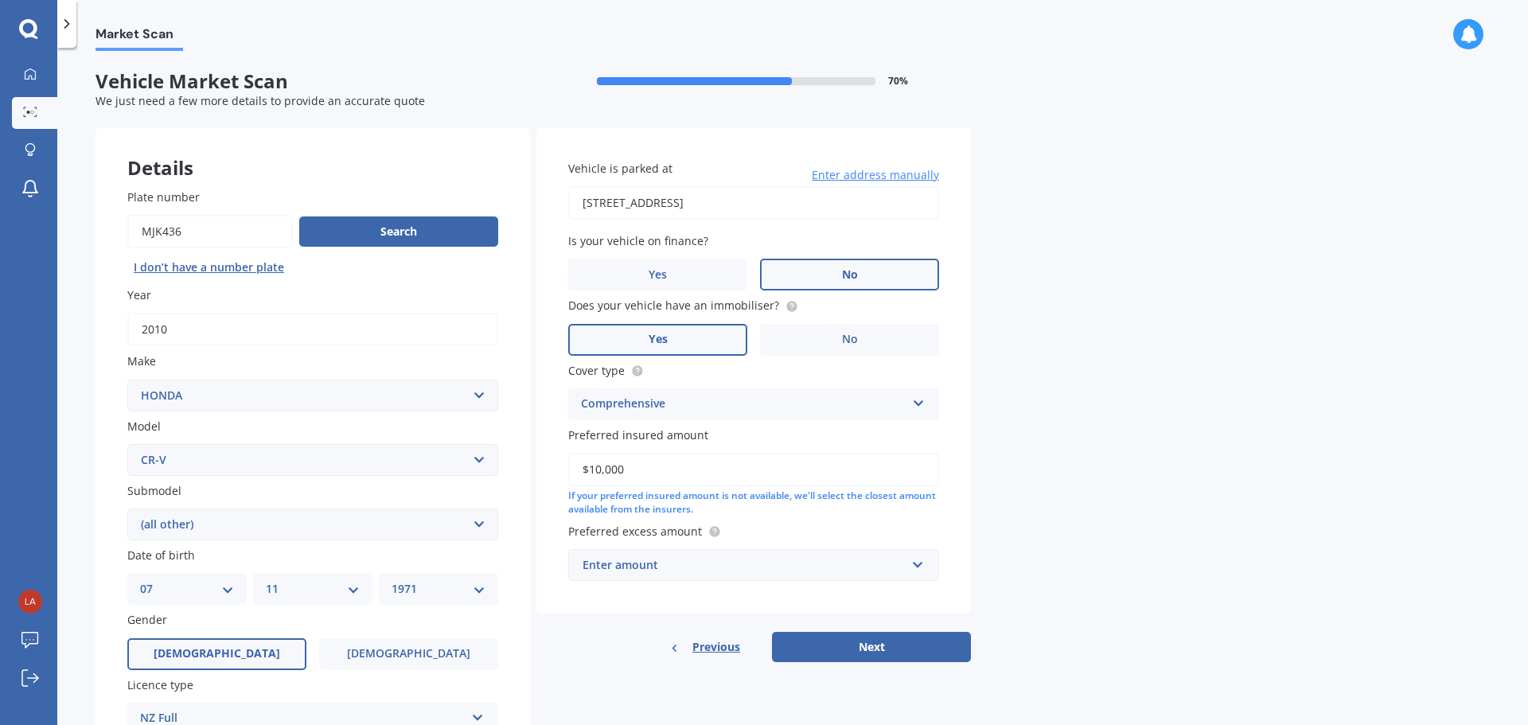
type input "$10,000"
click at [919, 565] on input "text" at bounding box center [748, 565] width 356 height 30
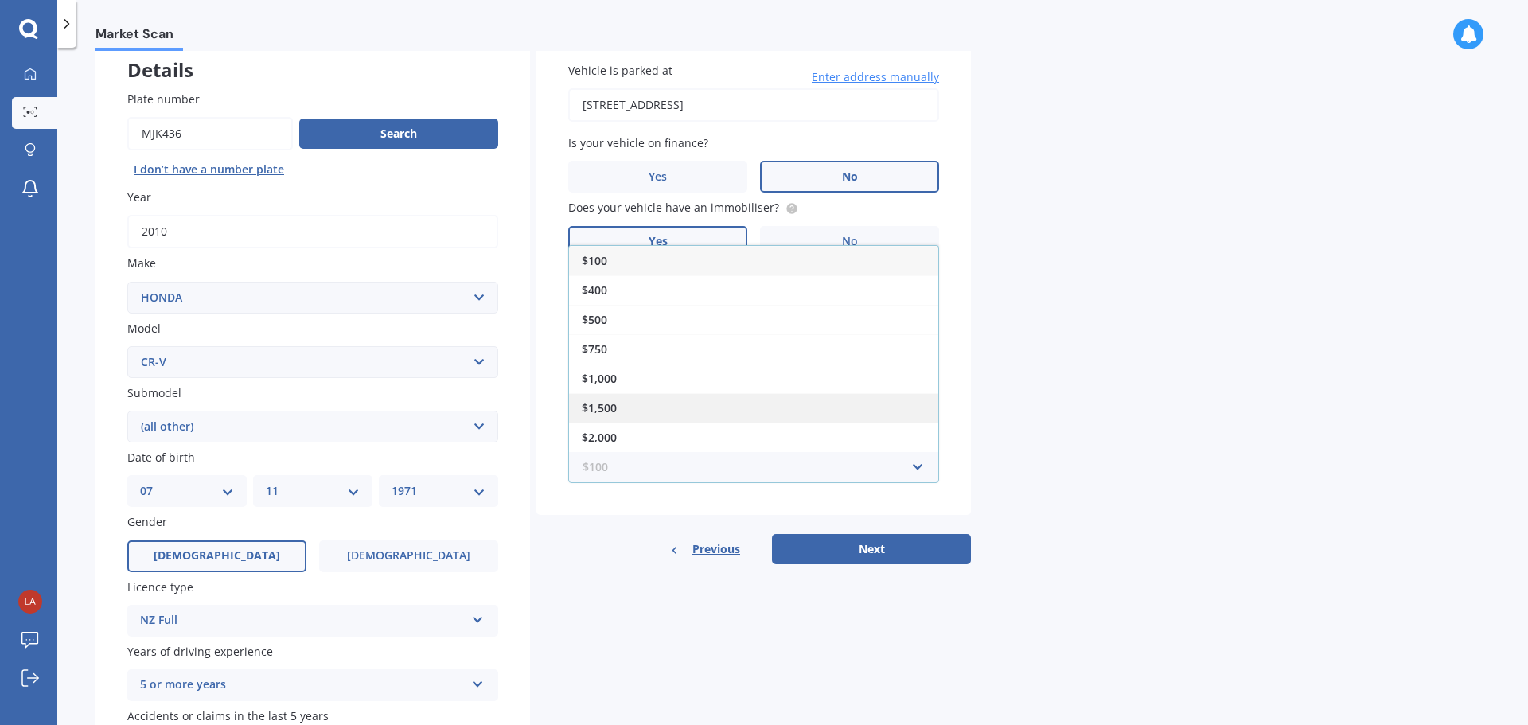
scroll to position [53, 0]
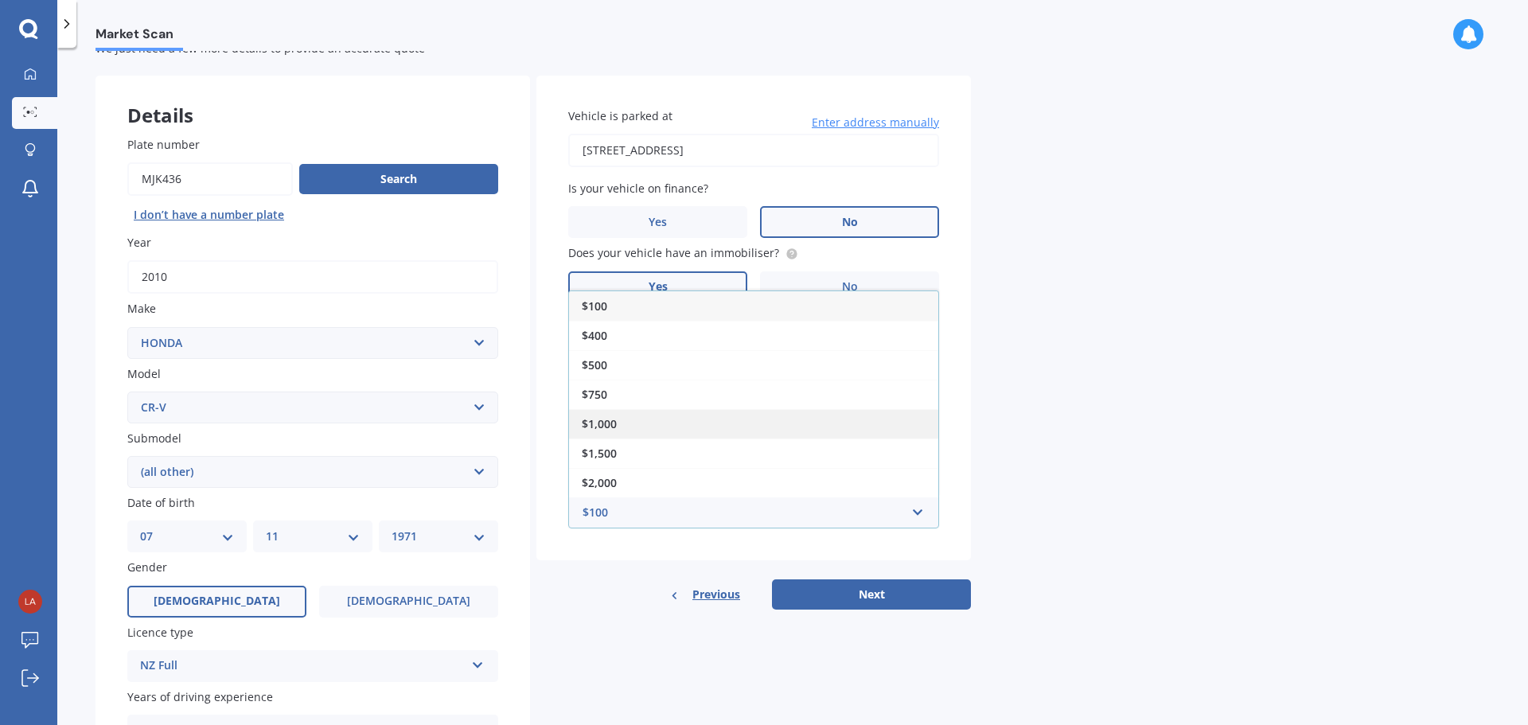
click at [648, 422] on div "$1,000" at bounding box center [753, 423] width 369 height 29
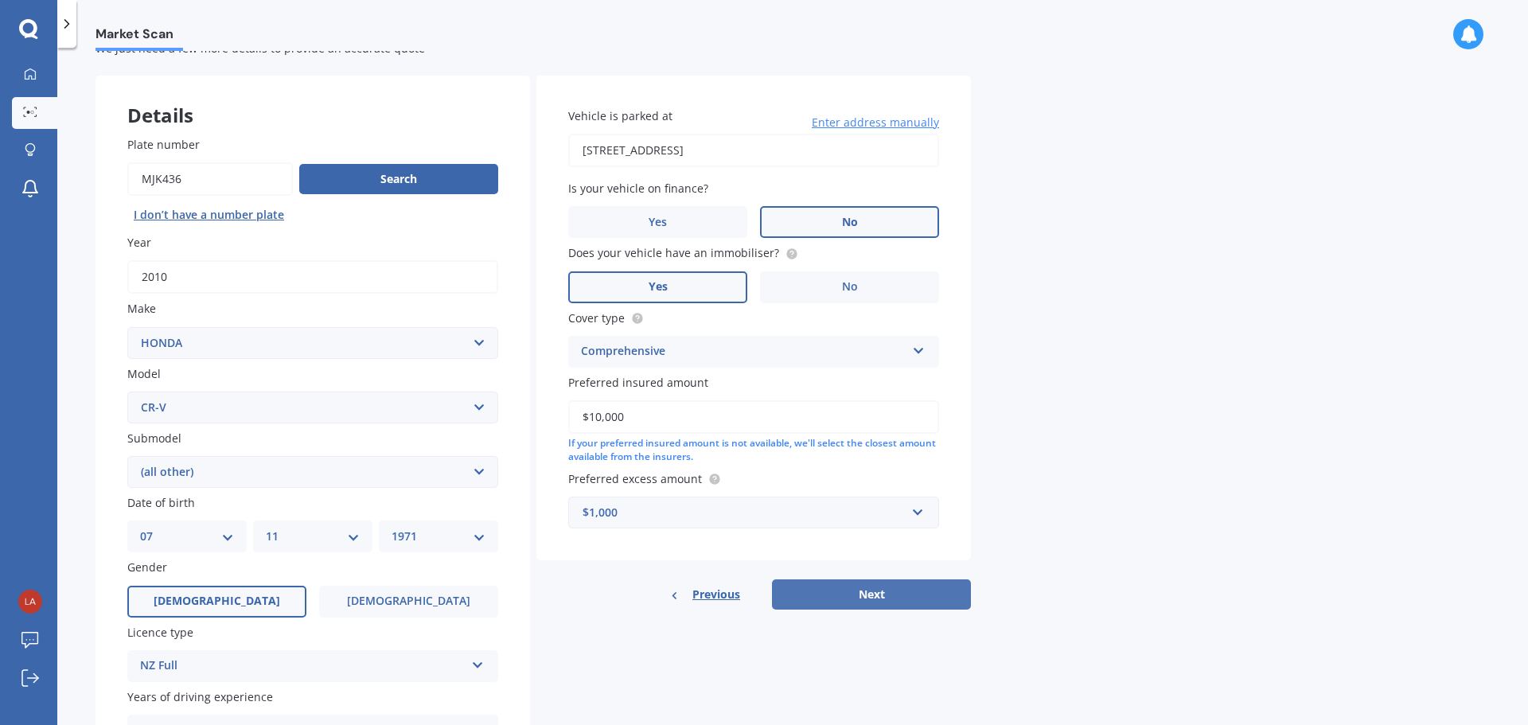
click at [869, 588] on button "Next" at bounding box center [871, 594] width 199 height 30
select select "07"
select select "11"
select select "1971"
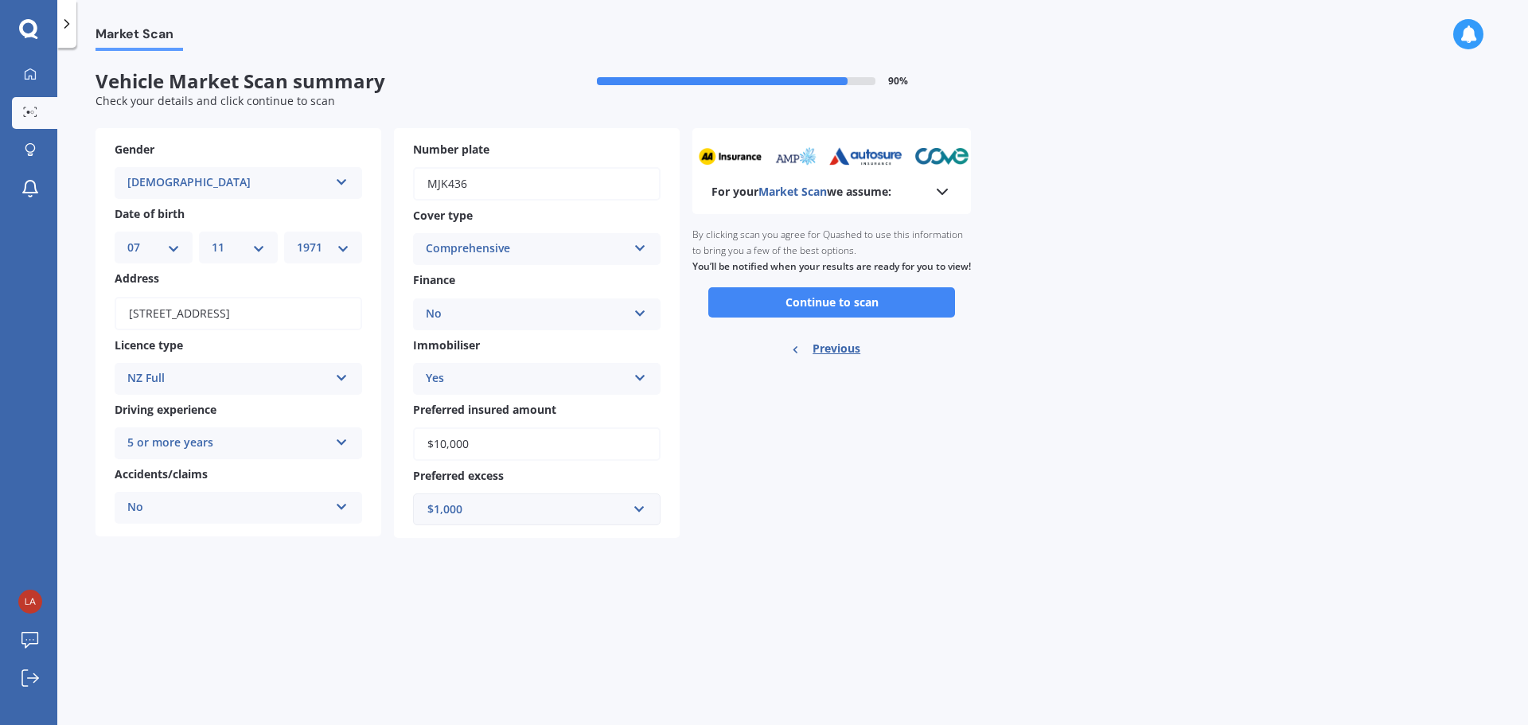
scroll to position [0, 0]
click at [822, 317] on button "Continue to scan" at bounding box center [831, 302] width 247 height 30
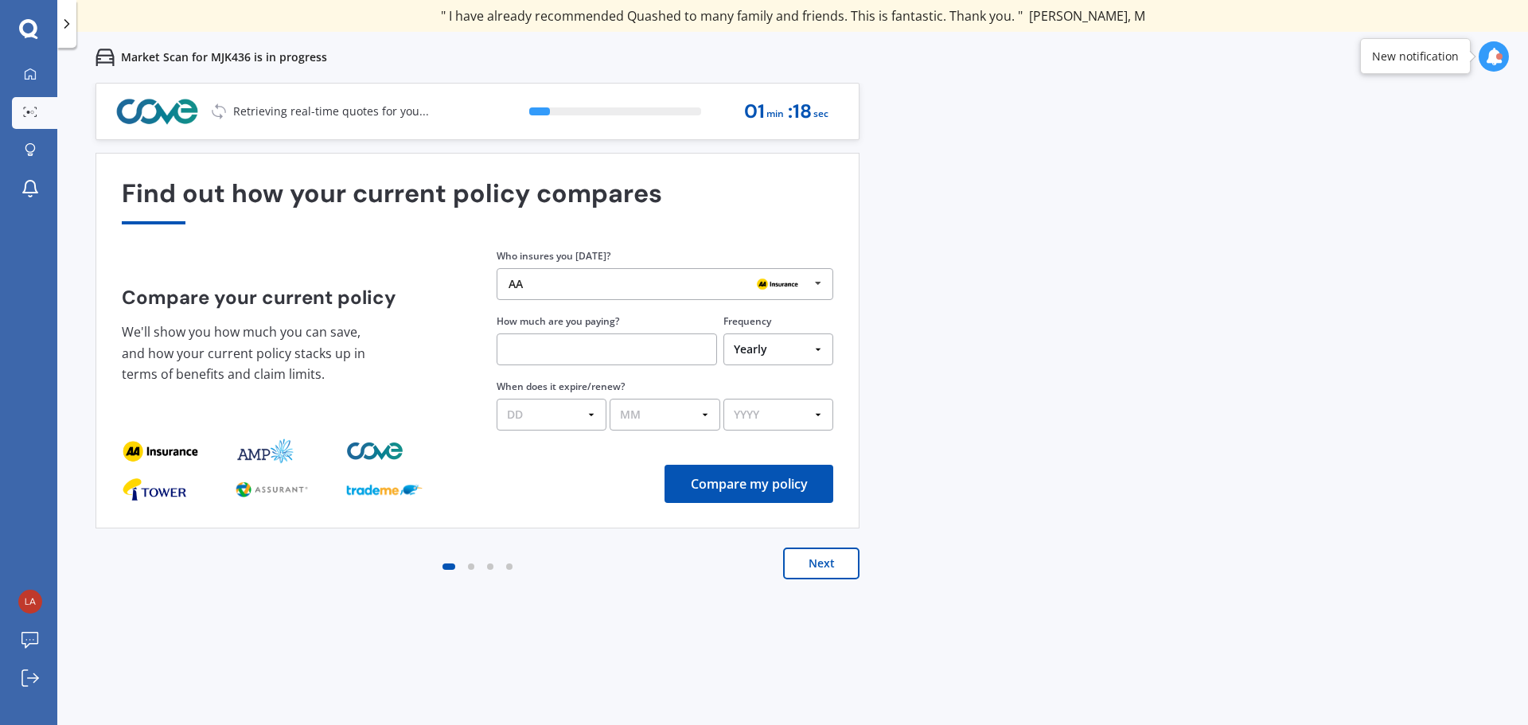
click at [818, 284] on icon at bounding box center [818, 283] width 24 height 29
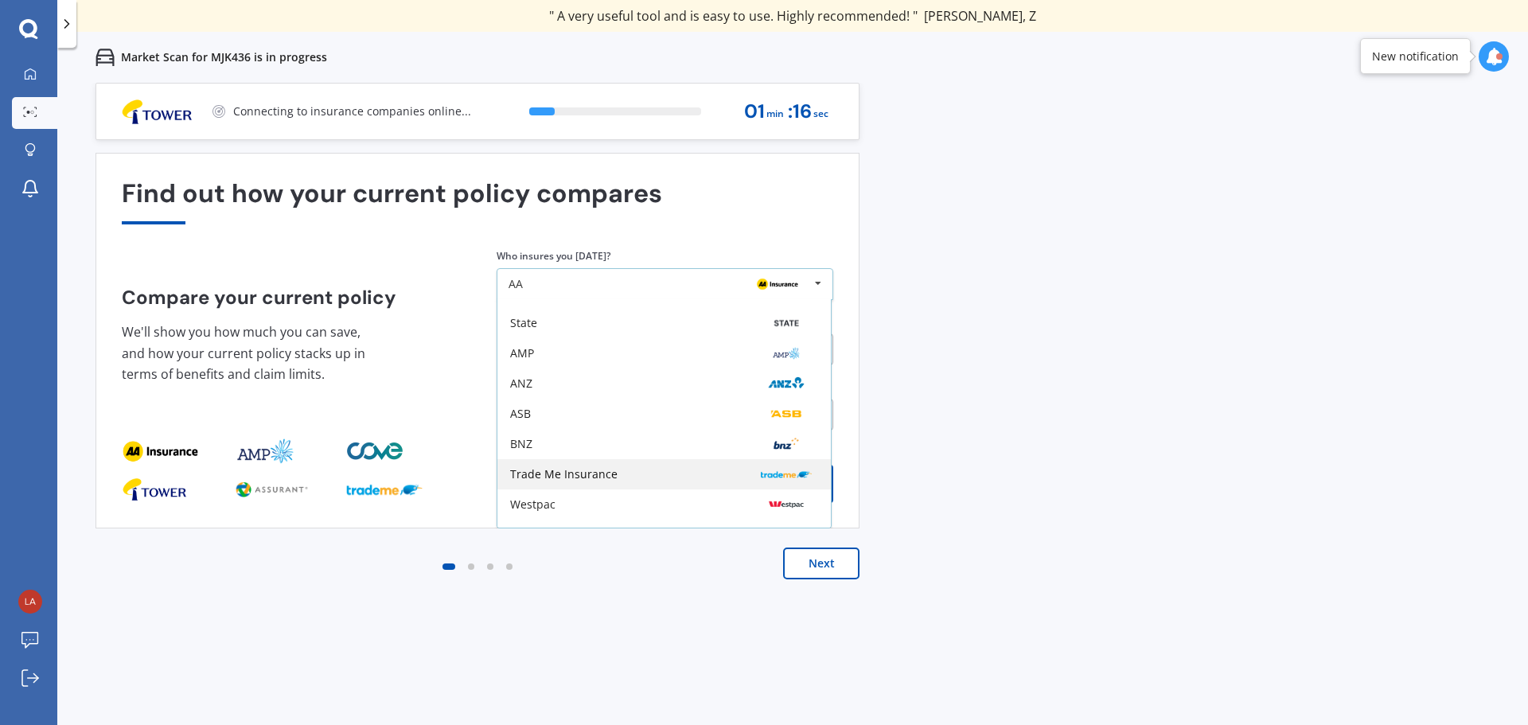
scroll to position [104, 0]
click at [696, 443] on div "Trade Me Insurance" at bounding box center [663, 452] width 333 height 30
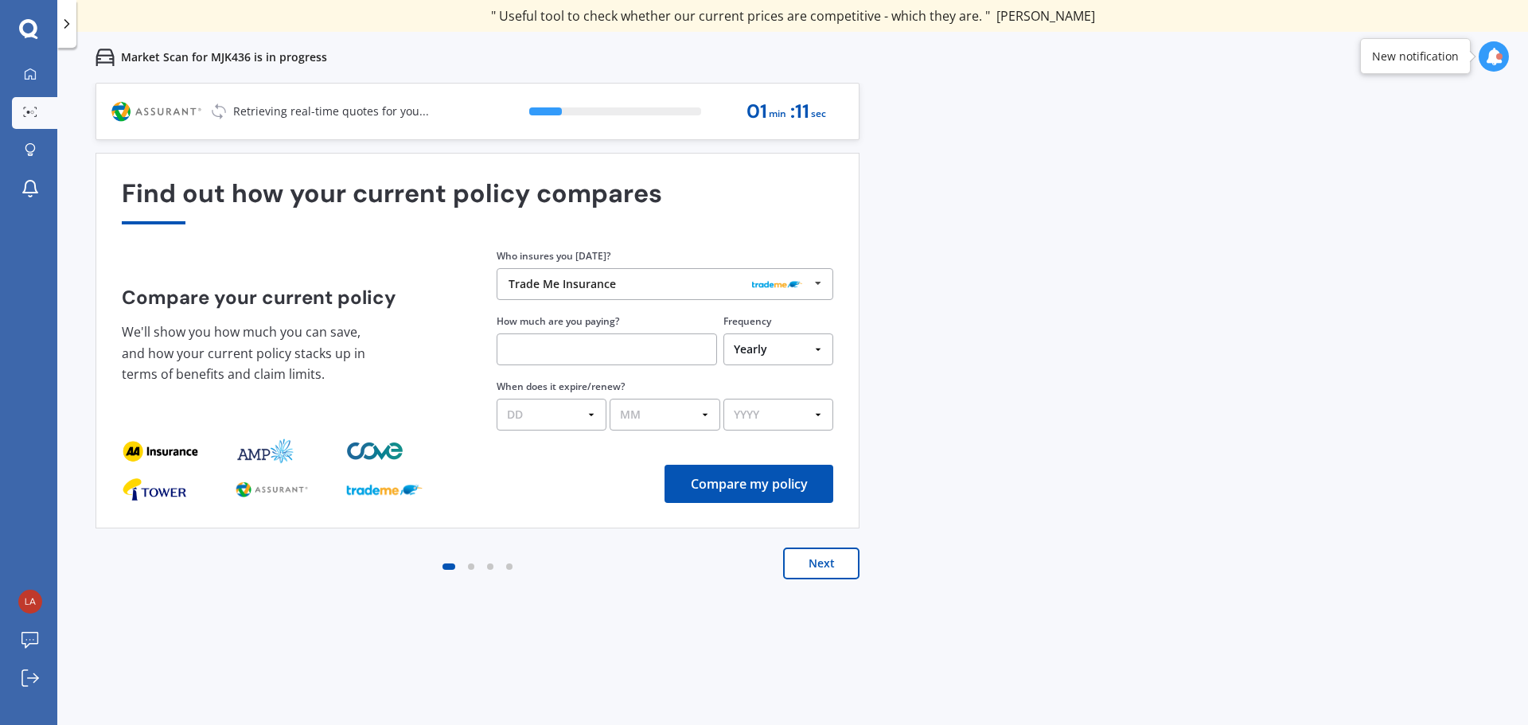
click at [531, 344] on input "text" at bounding box center [606, 349] width 220 height 32
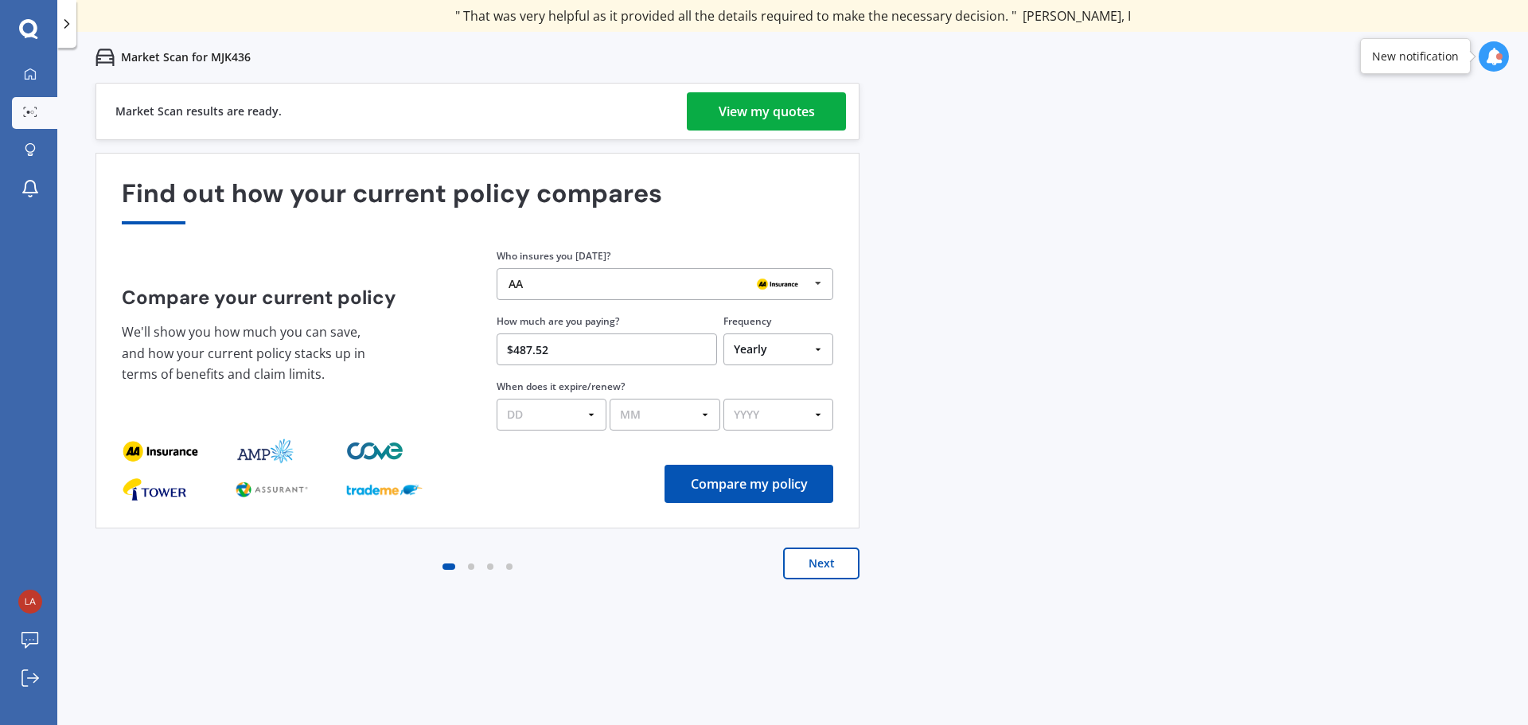
type input "$487.52"
click at [589, 412] on select "DD 01 02 03 04 05 06 07 08 09 10 11 12 13 14 15 16 17 18 19 20 21 22 23 24 25 2…" at bounding box center [551, 415] width 110 height 32
select select "03"
click at [496, 399] on select "DD 01 02 03 04 05 06 07 08 09 10 11 12 13 14 15 16 17 18 19 20 21 22 23 24 25 2…" at bounding box center [551, 415] width 110 height 32
click at [704, 409] on select "MM 01 02 03 04 05 06 07 08 09 10 11 12" at bounding box center [664, 415] width 110 height 32
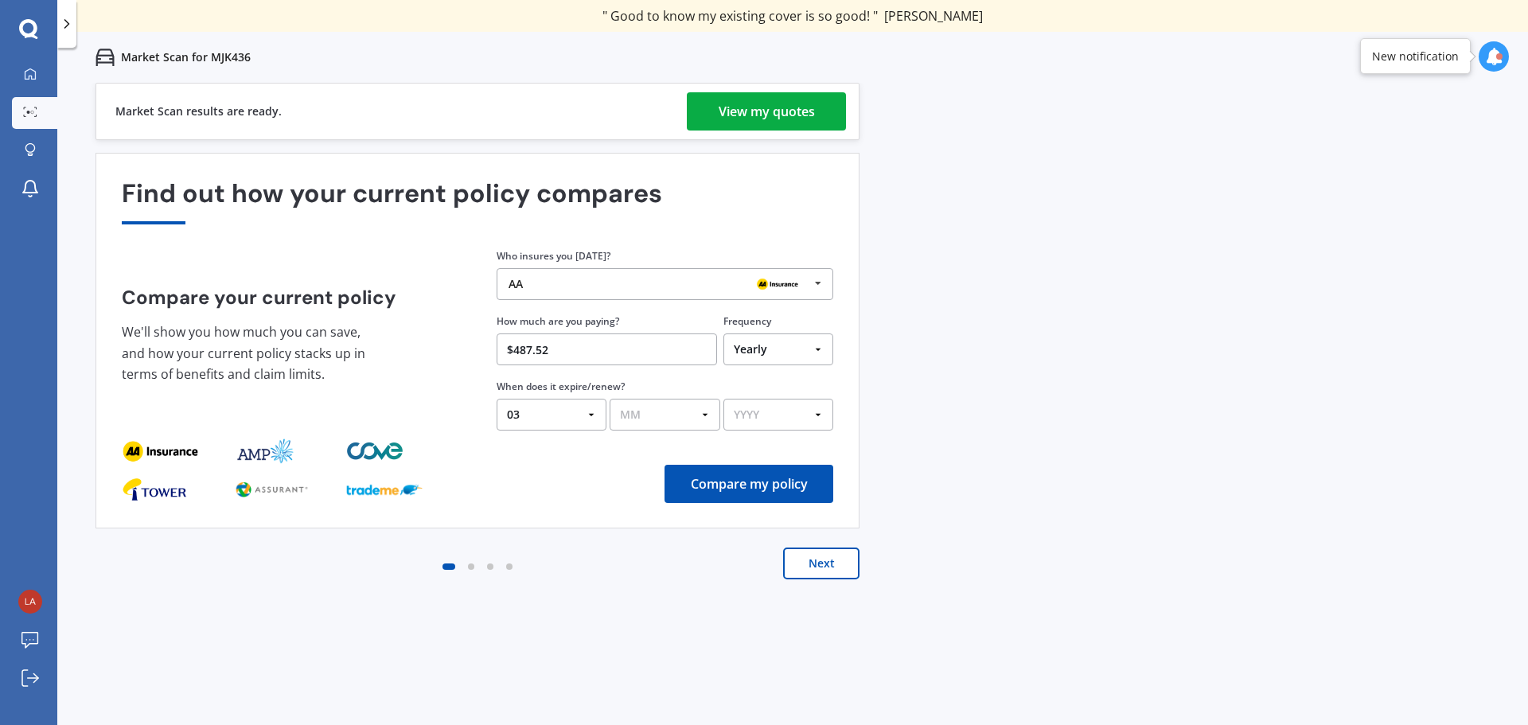
select select "09"
click at [609, 399] on select "MM 01 02 03 04 05 06 07 08 09 10 11 12" at bounding box center [664, 415] width 110 height 32
click at [815, 411] on select "YYYY 2026 2025 2024" at bounding box center [778, 415] width 110 height 32
select select "2025"
click at [723, 399] on select "YYYY 2026 2025 2024" at bounding box center [778, 415] width 110 height 32
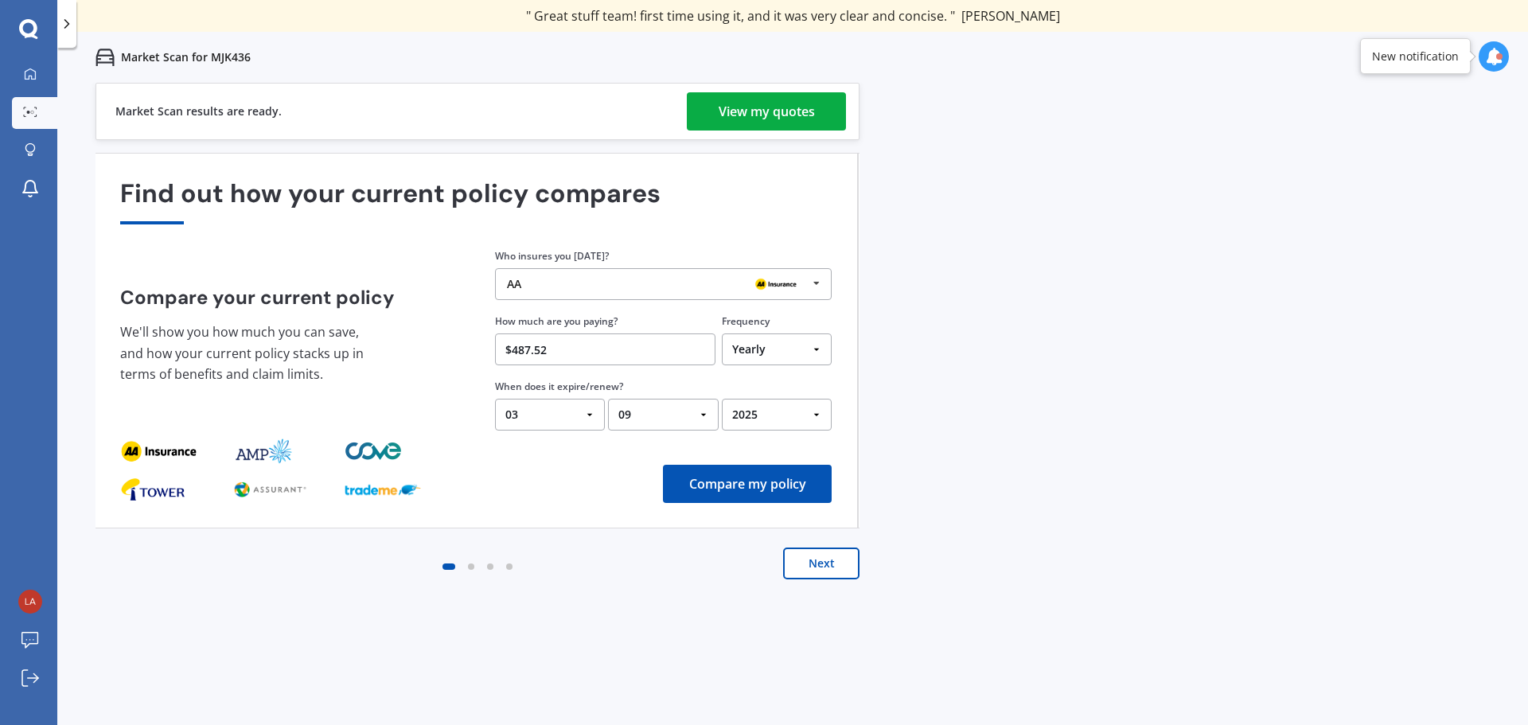
drag, startPoint x: 764, startPoint y: 476, endPoint x: 567, endPoint y: 608, distance: 236.8
click at [566, 613] on div "Previous 60,000+ Kiwis have signed up to shop and save on insurance with us " H…" at bounding box center [792, 445] width 1470 height 725
click at [819, 278] on icon at bounding box center [816, 283] width 24 height 29
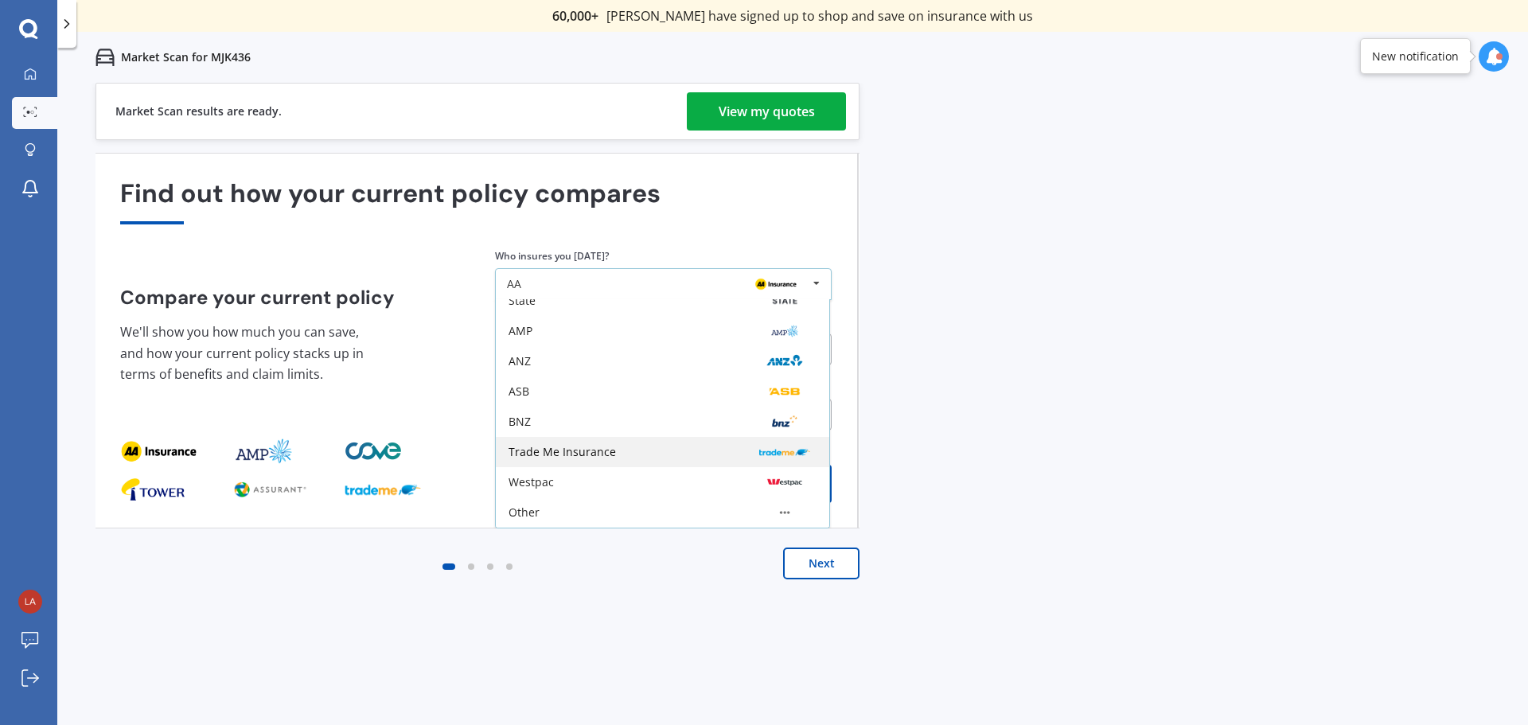
click at [680, 447] on div "Trade Me Insurance" at bounding box center [662, 452] width 308 height 13
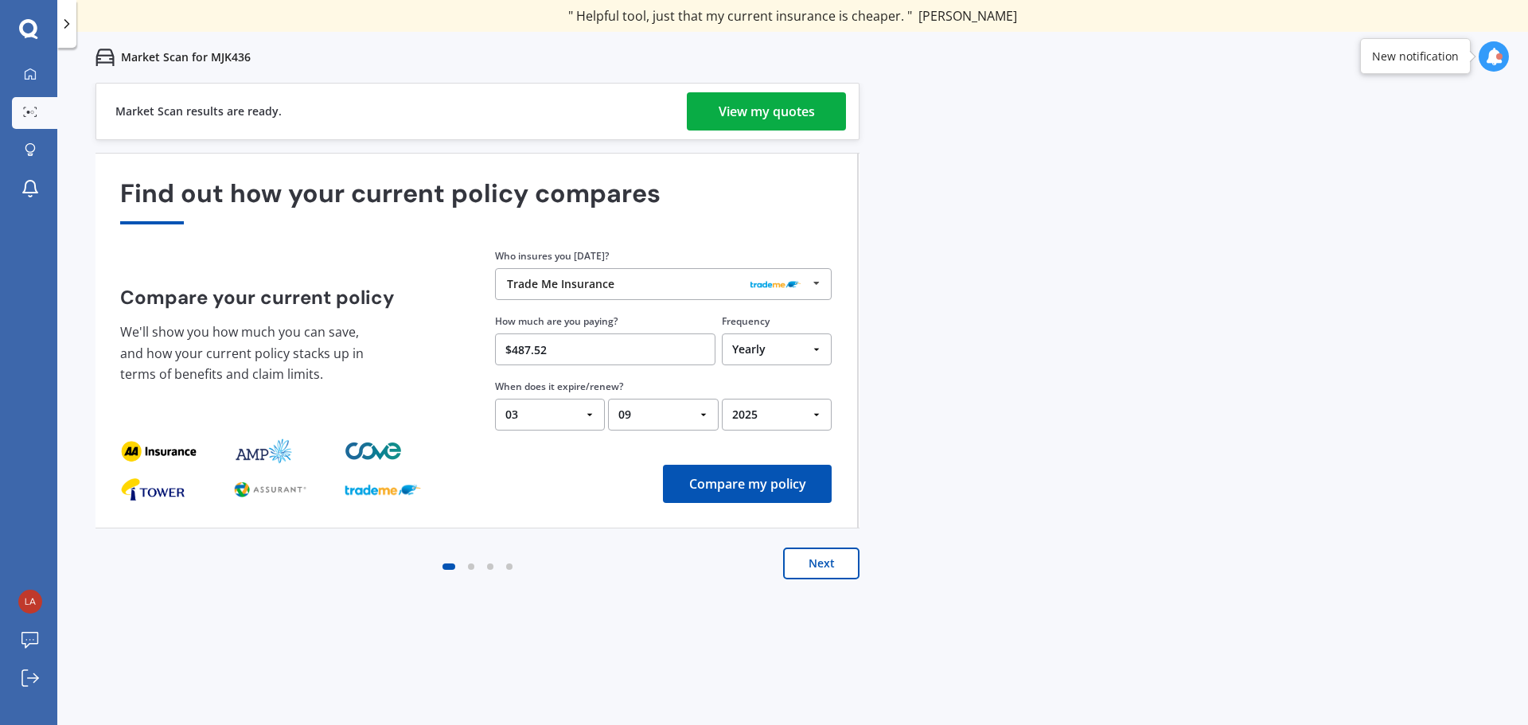
click at [761, 477] on button "Compare my policy" at bounding box center [747, 484] width 169 height 38
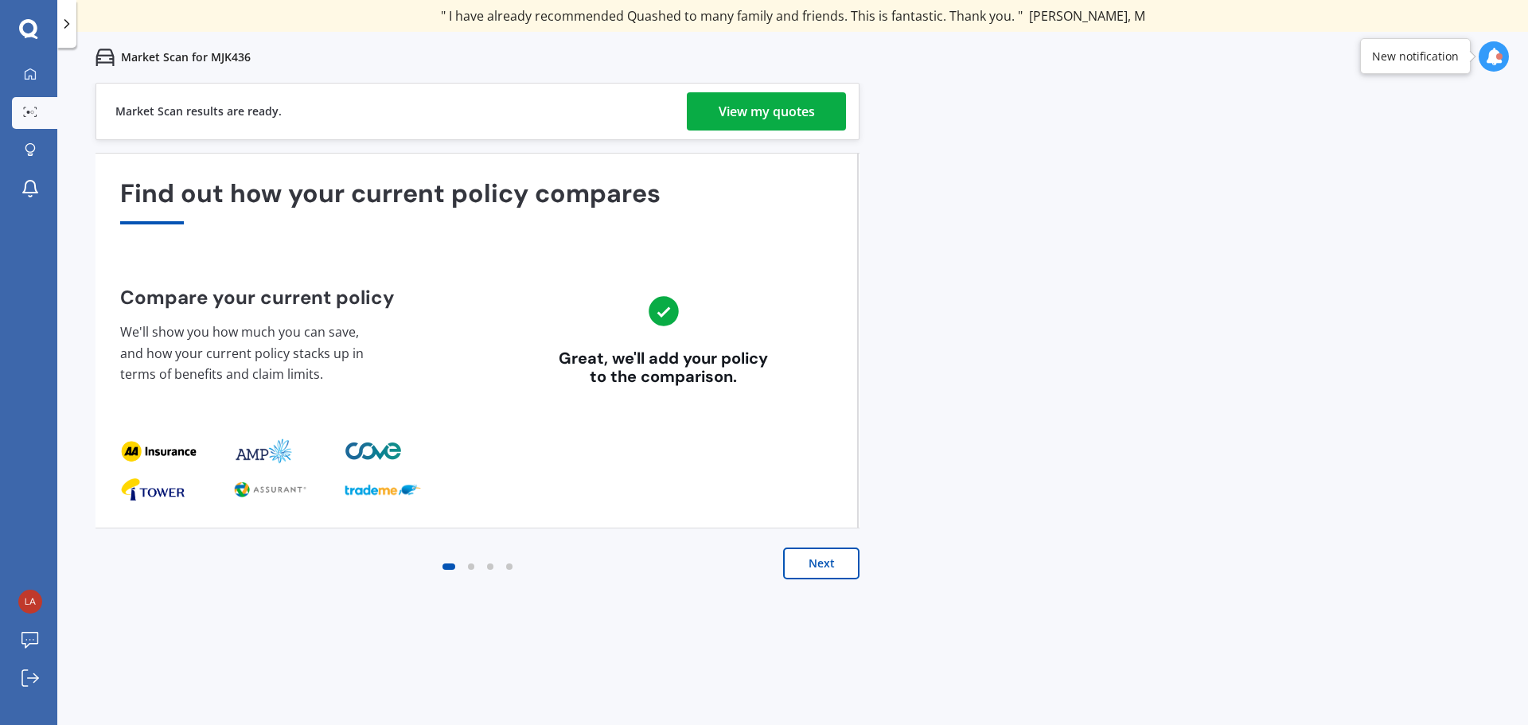
click at [822, 556] on button "Next" at bounding box center [821, 563] width 76 height 32
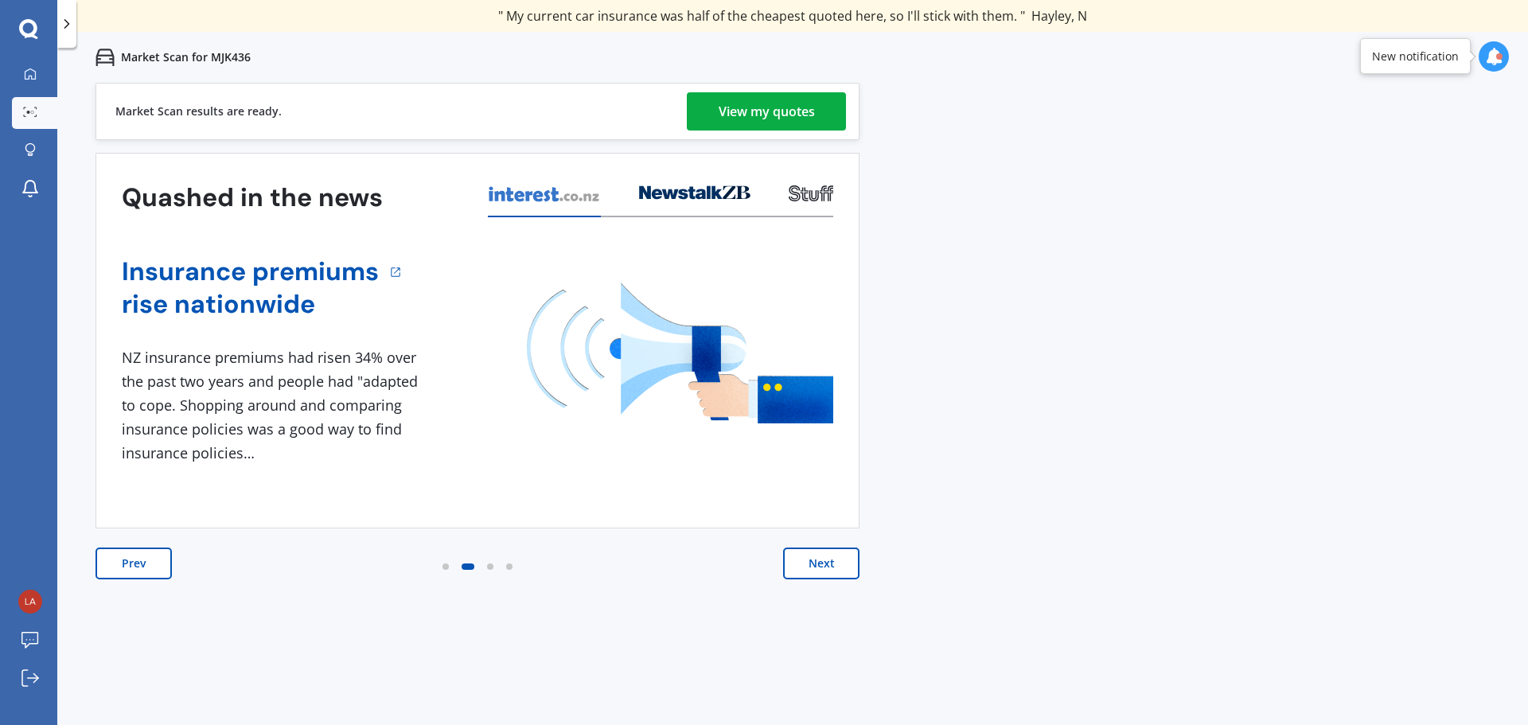
click at [819, 559] on button "Next" at bounding box center [821, 563] width 76 height 32
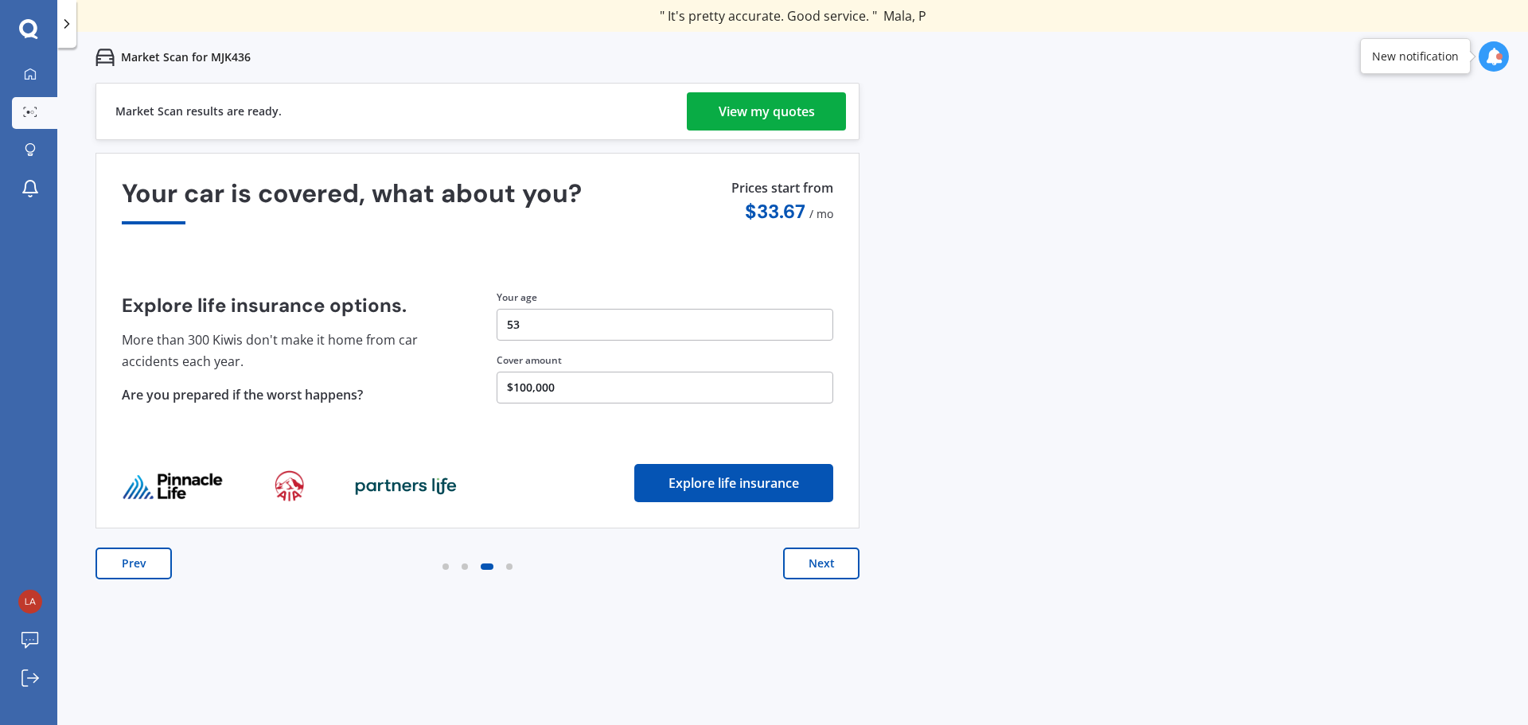
click at [820, 551] on button "Next" at bounding box center [821, 563] width 76 height 32
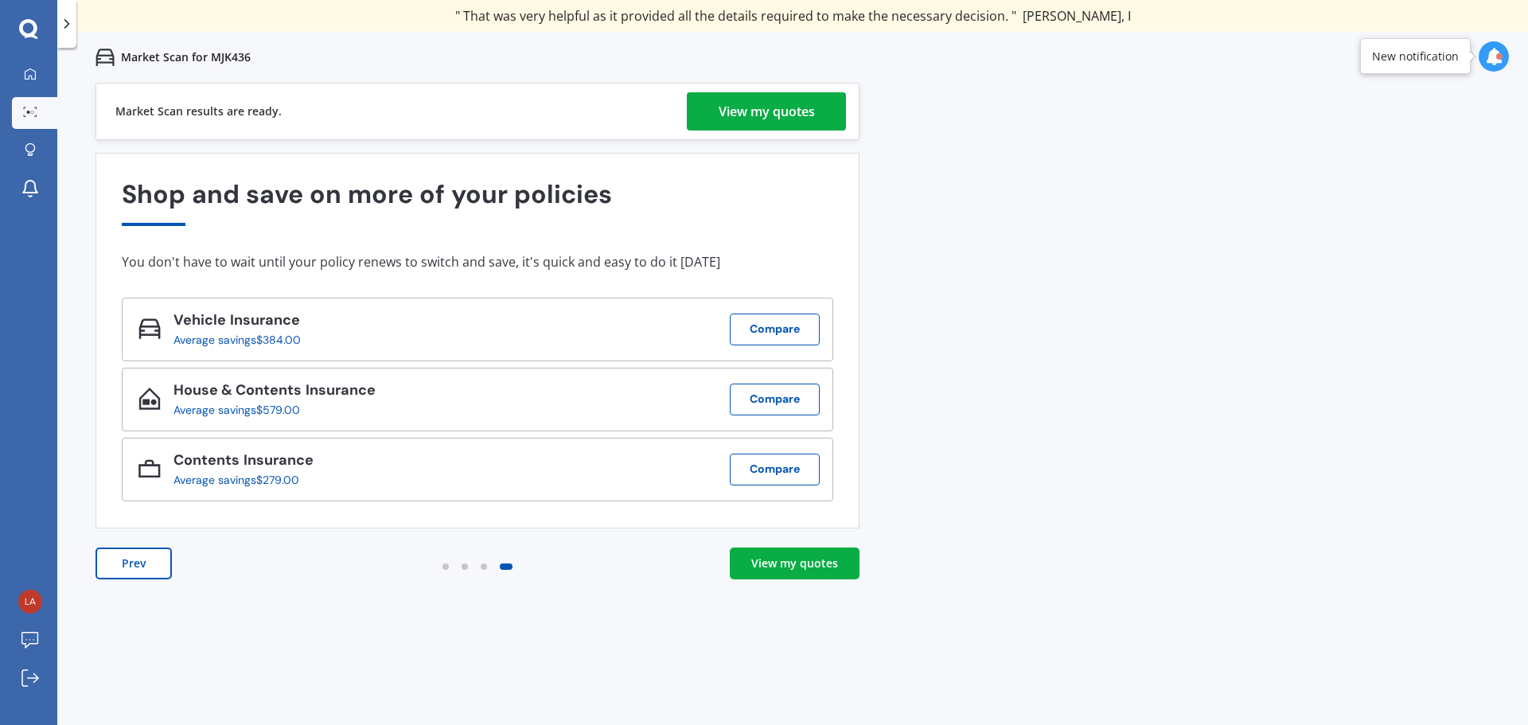
click at [136, 553] on button "Prev" at bounding box center [133, 563] width 76 height 32
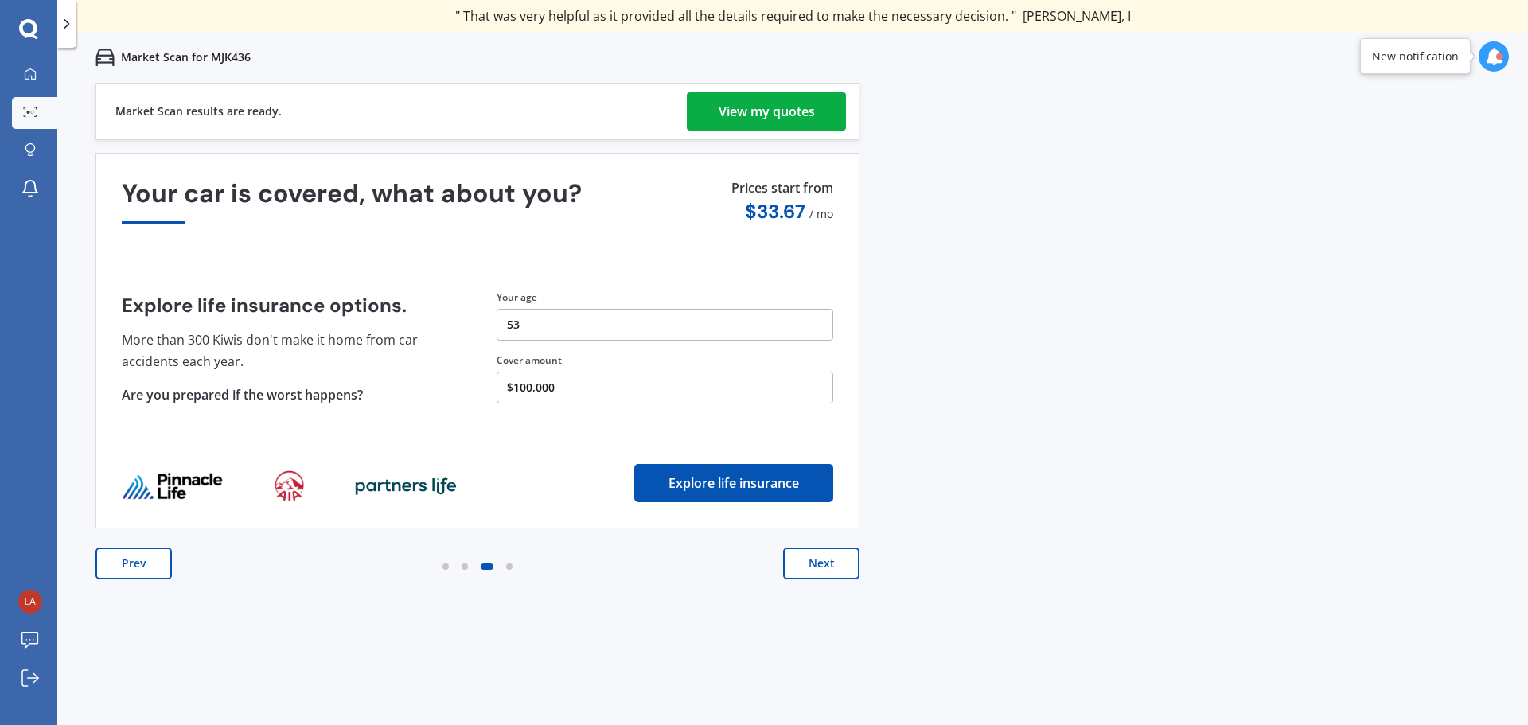
click at [821, 552] on button "Next" at bounding box center [821, 563] width 76 height 32
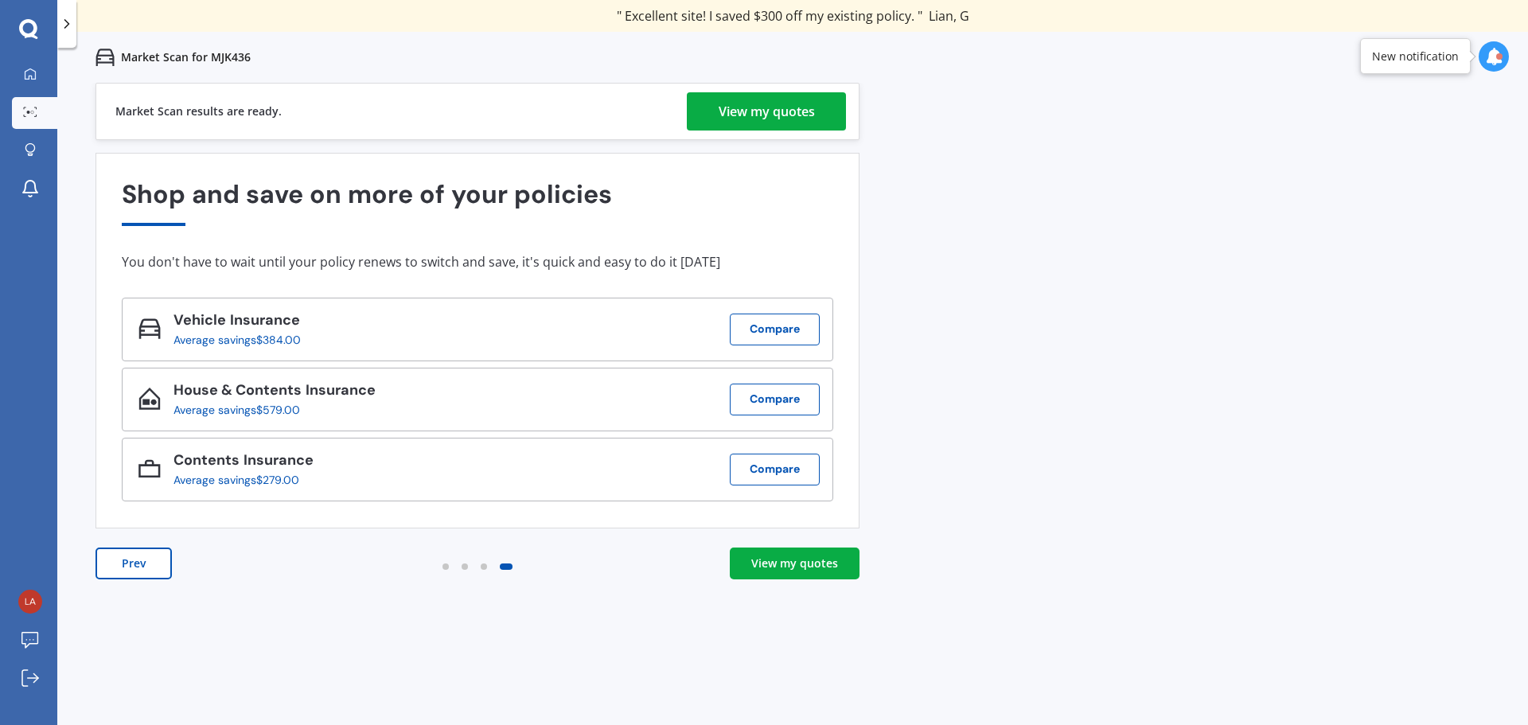
click at [804, 558] on div "View my quotes" at bounding box center [794, 563] width 87 height 16
